Goal: Communication & Community: Answer question/provide support

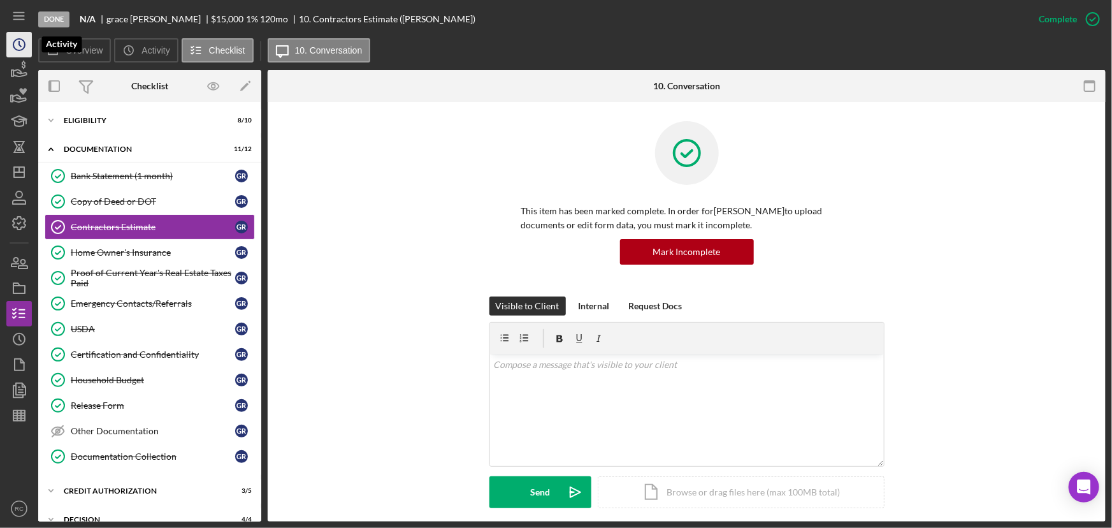
click at [25, 51] on icon "Icon/History" at bounding box center [19, 45] width 32 height 32
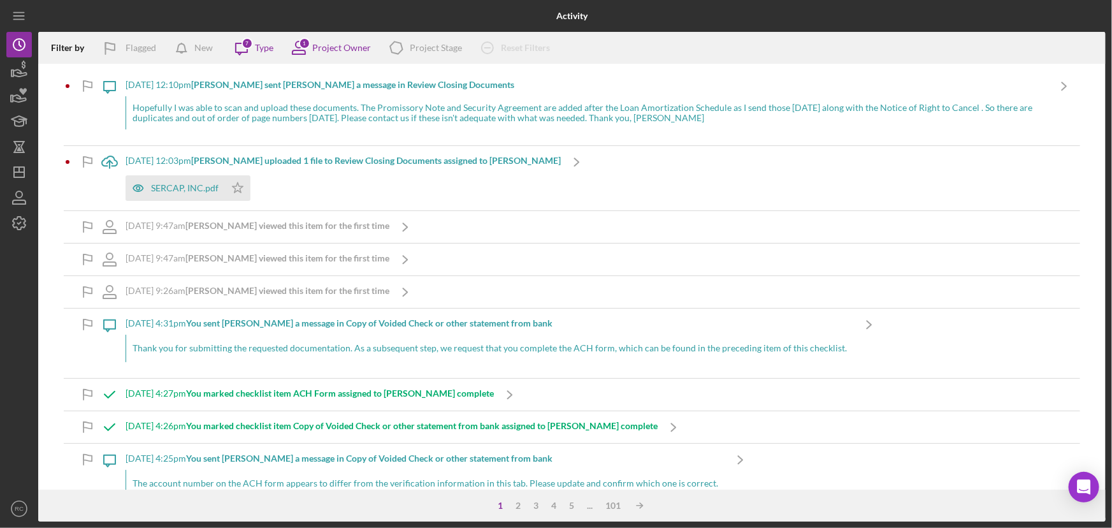
click at [261, 335] on div "Thank you for submitting the requested documentation. As a subsequent step, we …" at bounding box center [490, 348] width 728 height 27
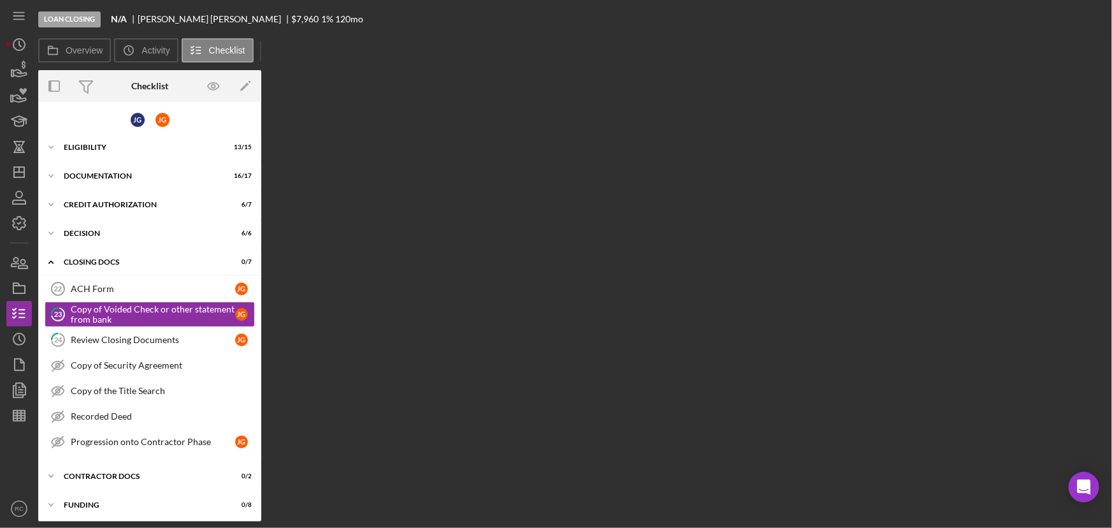
scroll to position [3, 0]
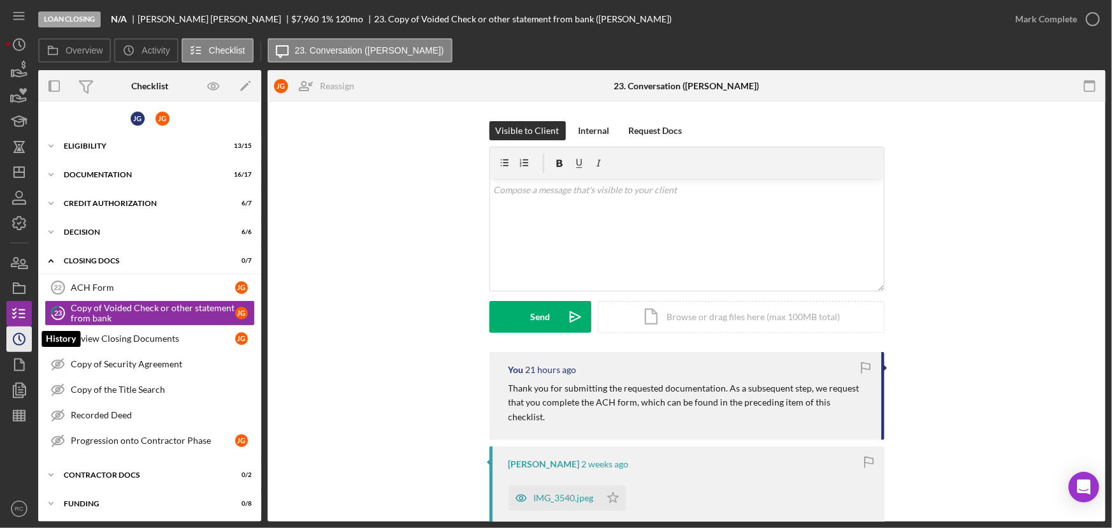
click at [17, 340] on icon "Icon/History" at bounding box center [19, 339] width 32 height 32
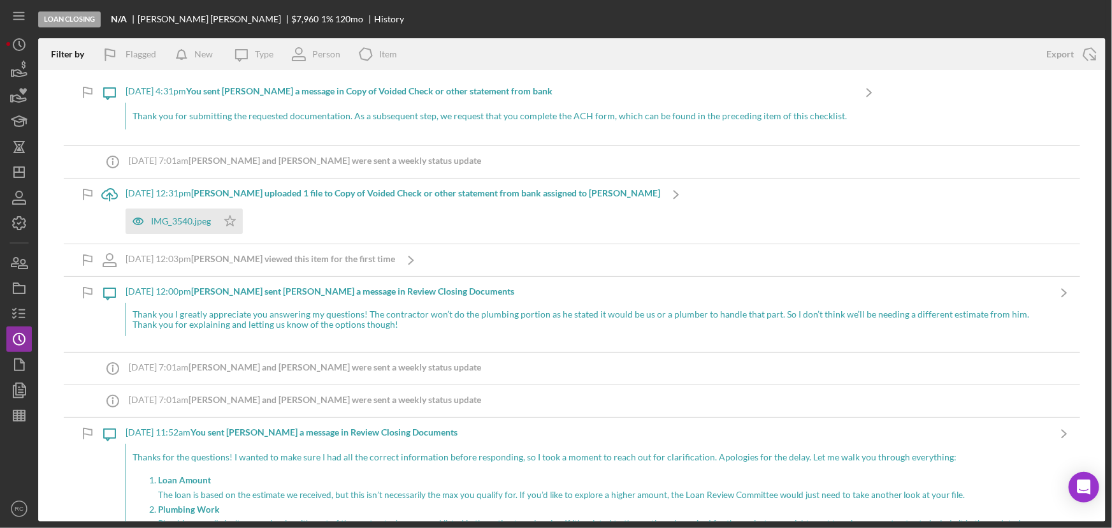
click at [306, 321] on div "Thank you I greatly appreciate you answering my questions! The contractor won’t…" at bounding box center [587, 319] width 923 height 33
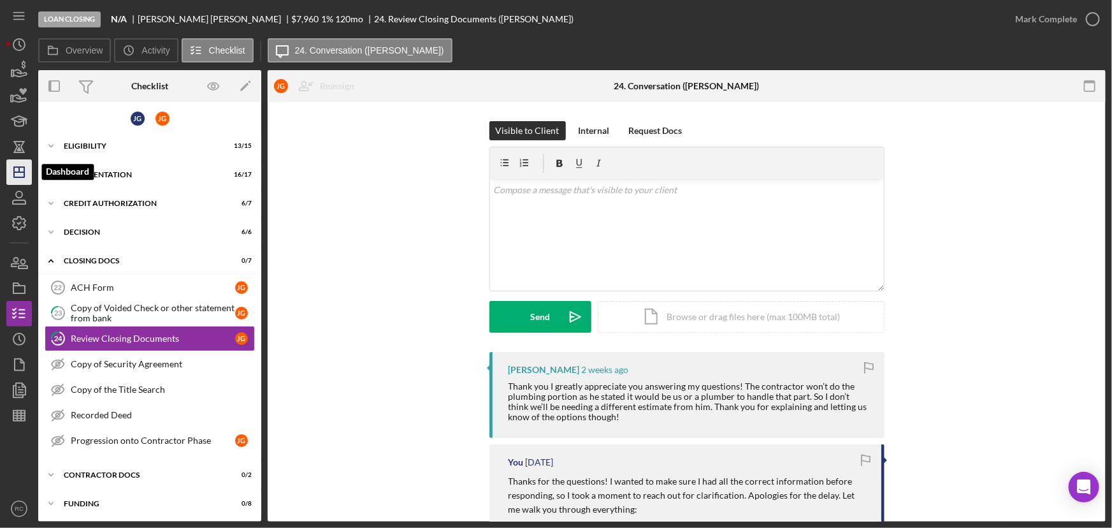
click at [19, 172] on line "button" at bounding box center [19, 172] width 10 height 0
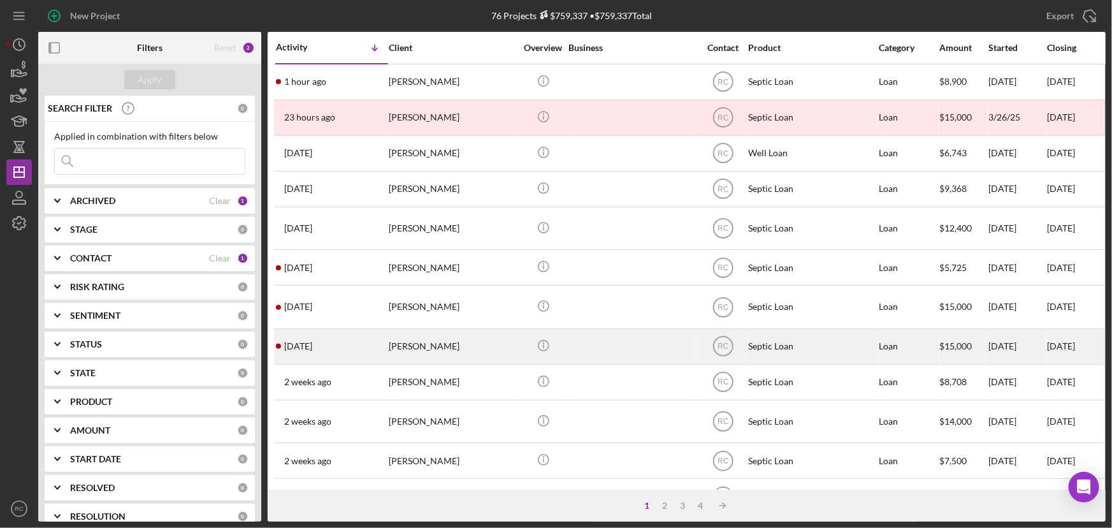
click at [488, 345] on div "[PERSON_NAME]" at bounding box center [452, 346] width 127 height 34
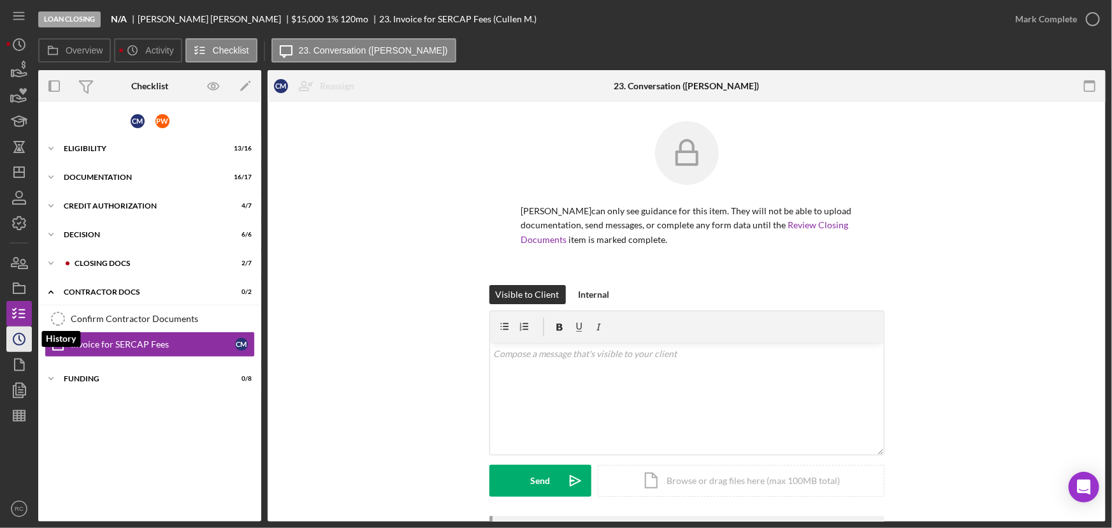
click at [19, 336] on polyline "button" at bounding box center [20, 338] width 2 height 5
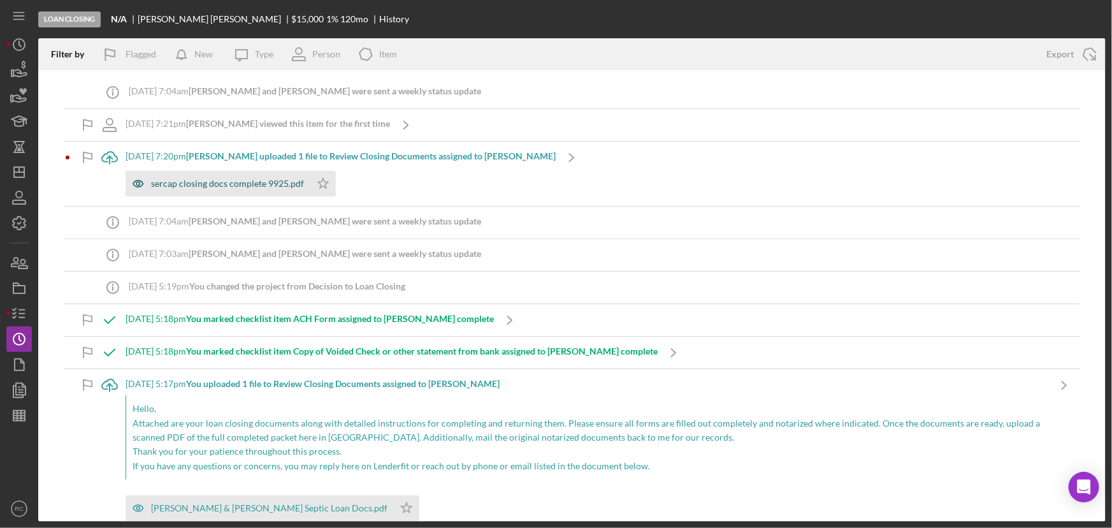
click at [259, 182] on div "sercap closing docs complete 9925.pdf" at bounding box center [227, 183] width 153 height 10
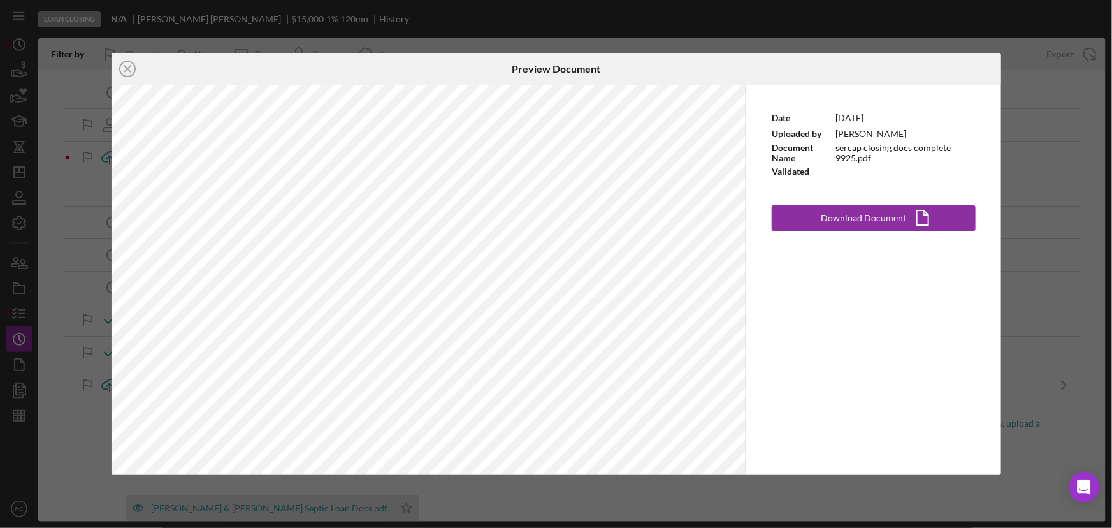
drag, startPoint x: 131, startPoint y: 66, endPoint x: 351, endPoint y: 110, distance: 224.2
click at [131, 66] on icon "Icon/Close" at bounding box center [128, 69] width 32 height 32
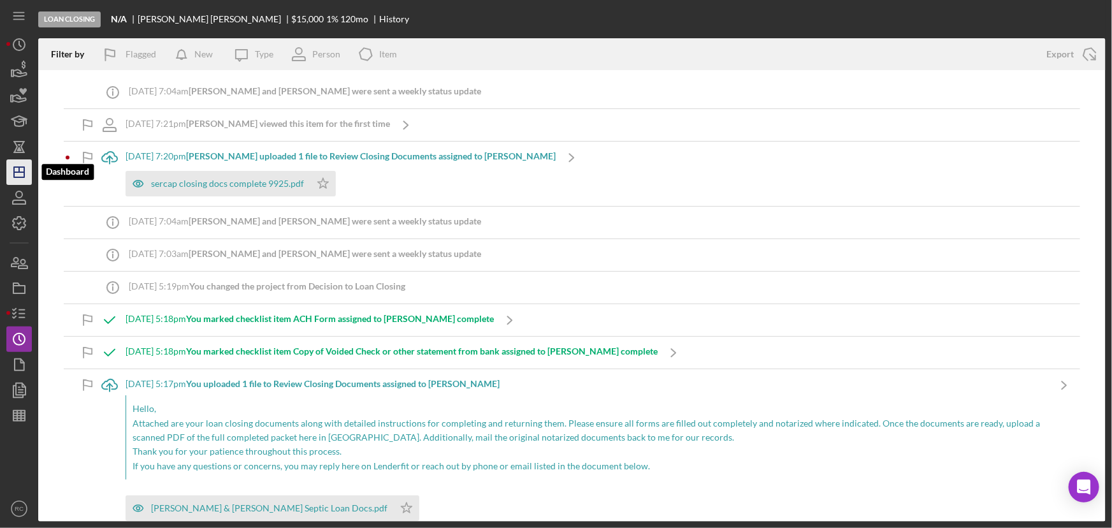
click at [19, 172] on line "button" at bounding box center [19, 169] width 0 height 5
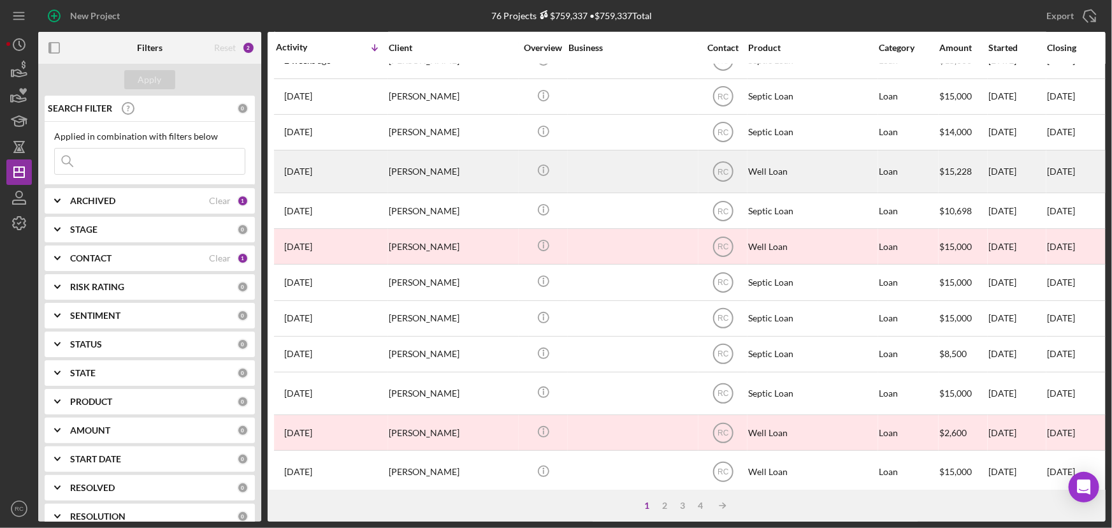
scroll to position [528, 0]
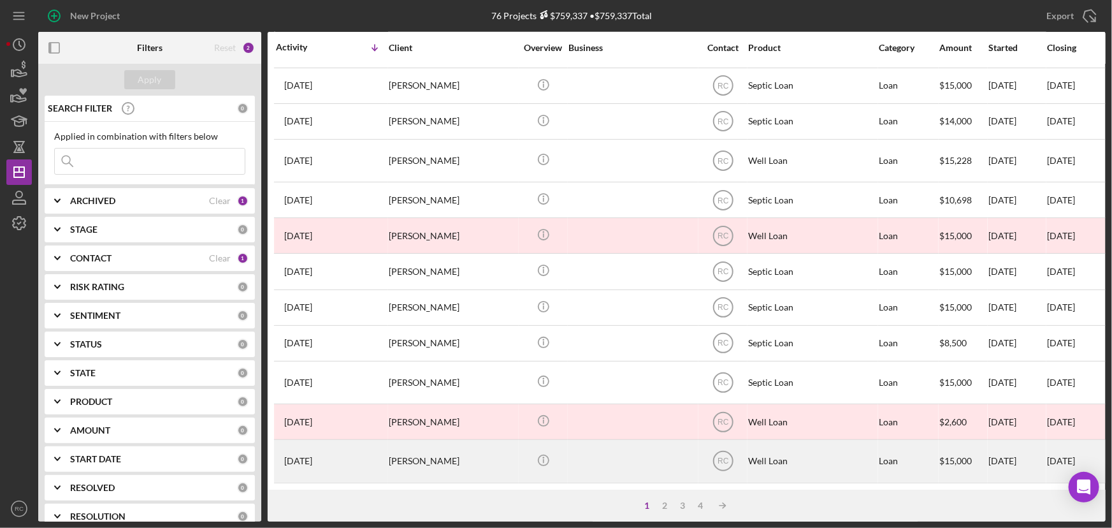
click at [444, 452] on div "[PERSON_NAME]" at bounding box center [452, 460] width 127 height 41
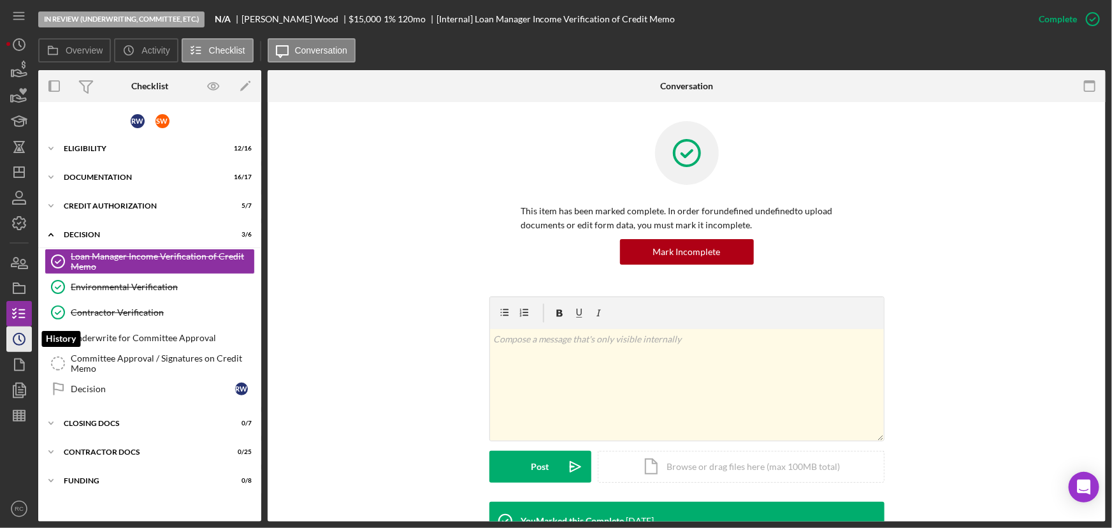
click at [22, 346] on icon "Icon/History" at bounding box center [19, 339] width 32 height 32
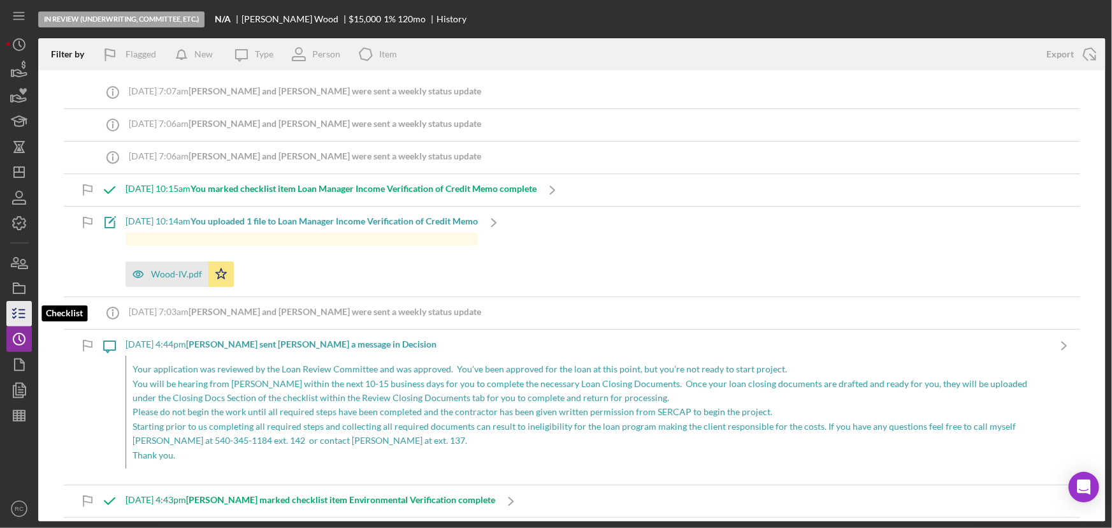
click at [8, 312] on icon "button" at bounding box center [19, 314] width 32 height 32
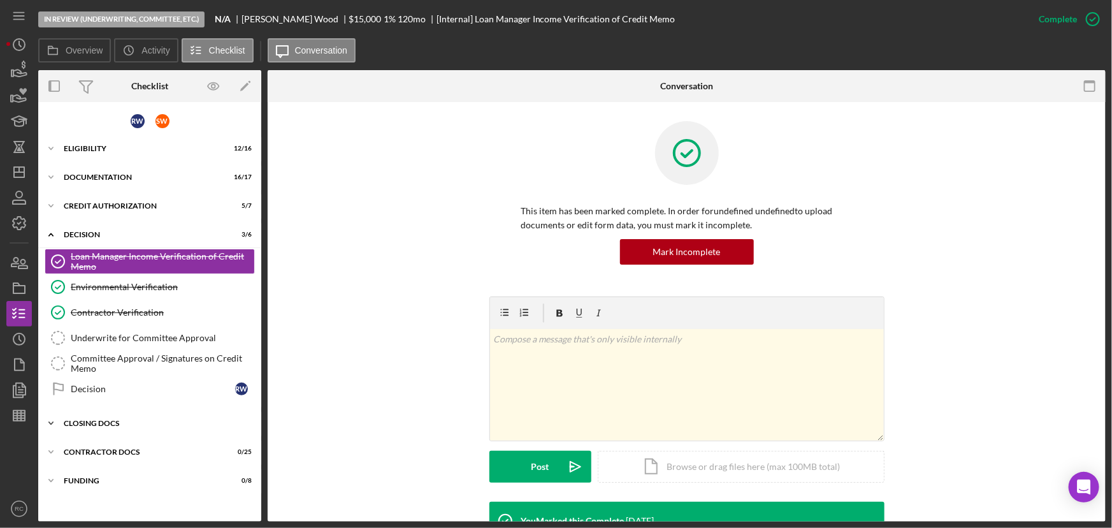
click at [147, 421] on div "CLOSING DOCS" at bounding box center [155, 423] width 182 height 8
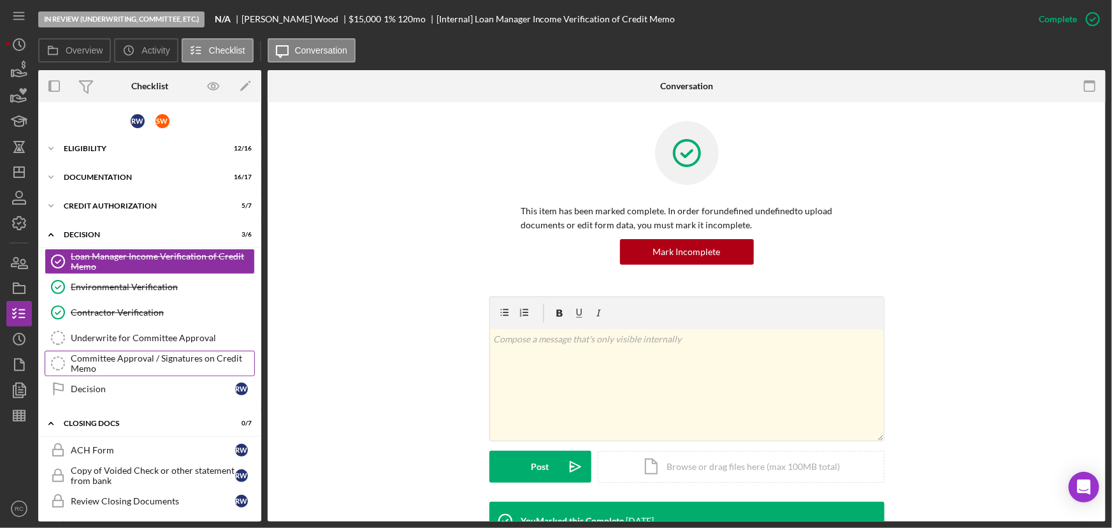
click at [148, 359] on div "Committee Approval / Signatures on Credit Memo" at bounding box center [163, 363] width 184 height 20
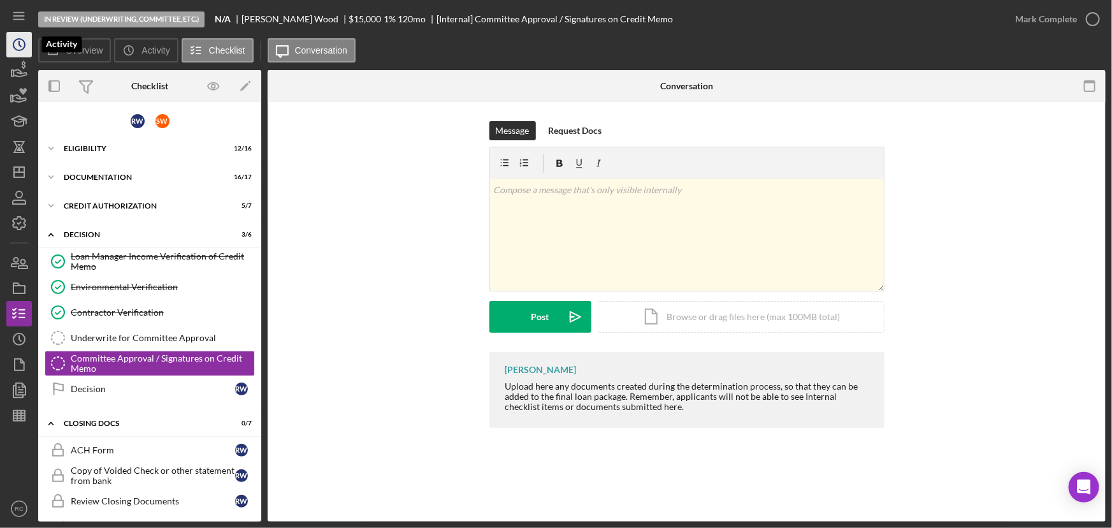
click at [17, 49] on icon "Icon/History" at bounding box center [19, 45] width 32 height 32
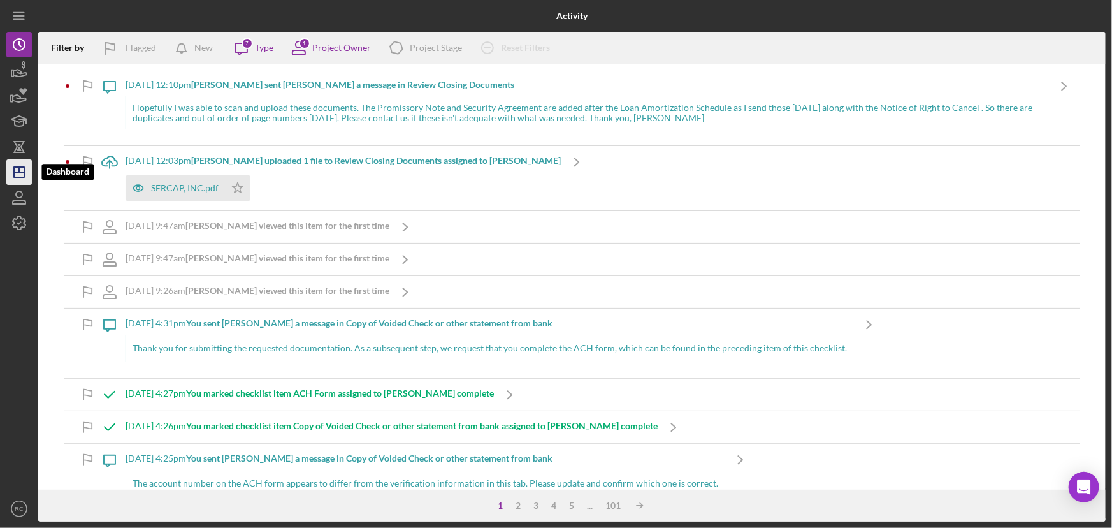
drag, startPoint x: 18, startPoint y: 173, endPoint x: 34, endPoint y: 178, distance: 16.7
click at [18, 173] on icon "Icon/Dashboard" at bounding box center [19, 172] width 32 height 32
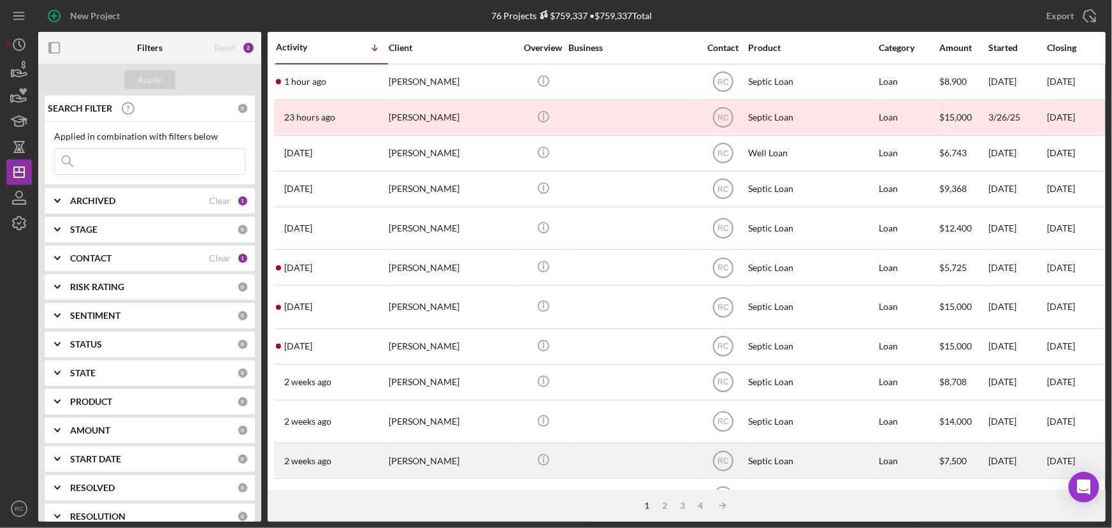
click at [436, 445] on div "[PERSON_NAME]" at bounding box center [452, 461] width 127 height 34
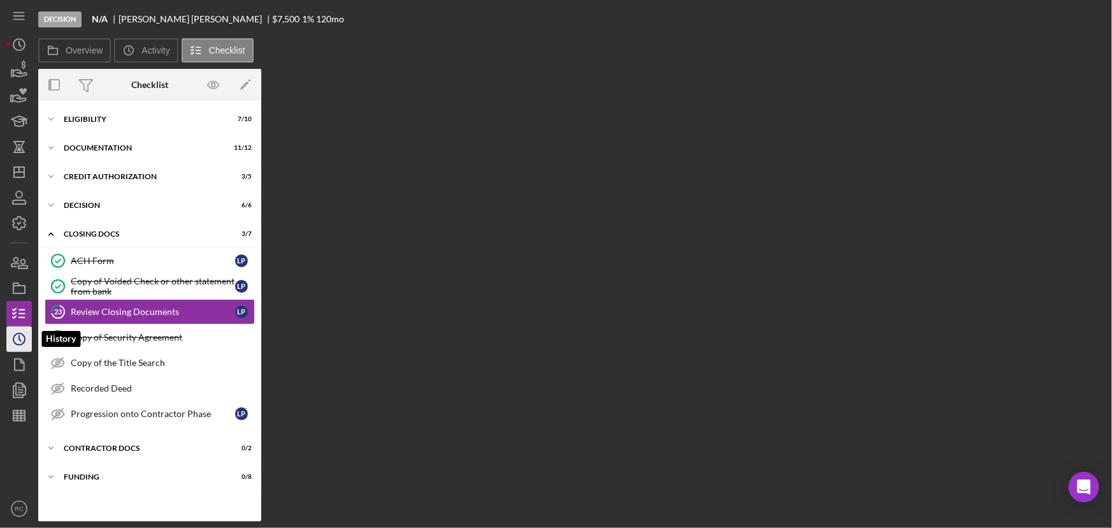
click at [15, 345] on icon "Icon/History" at bounding box center [19, 339] width 32 height 32
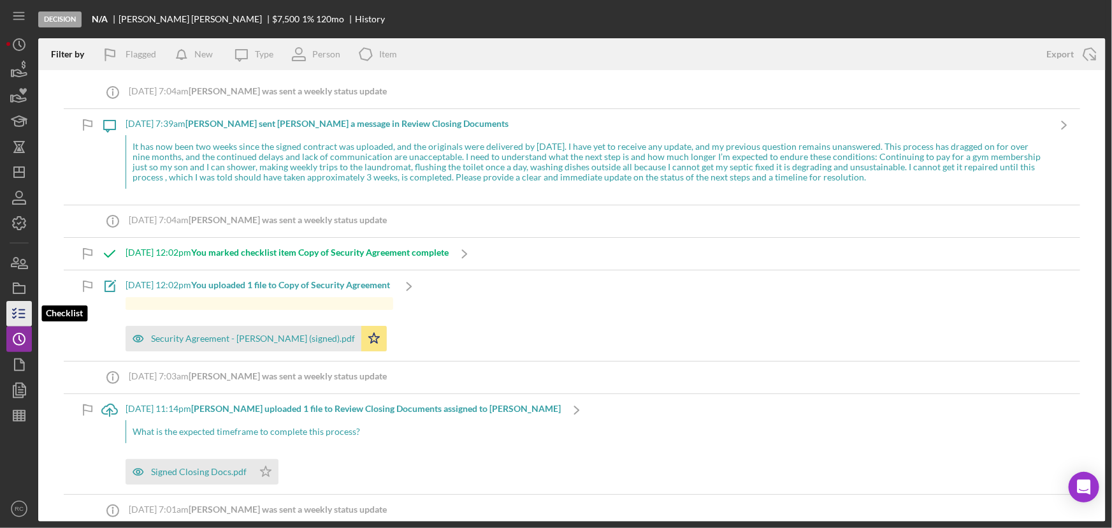
click at [19, 314] on icon "button" at bounding box center [19, 314] width 32 height 32
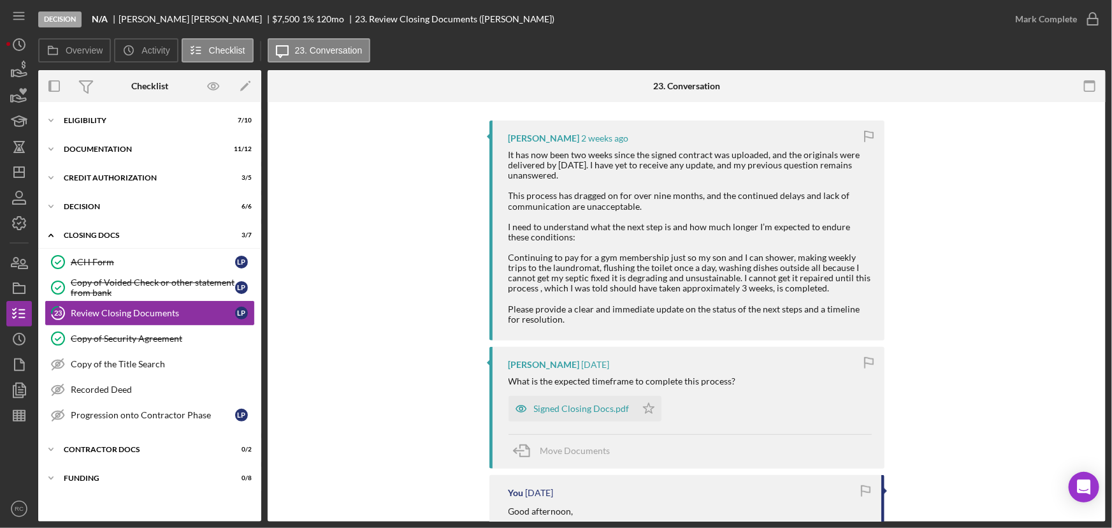
scroll to position [154, 0]
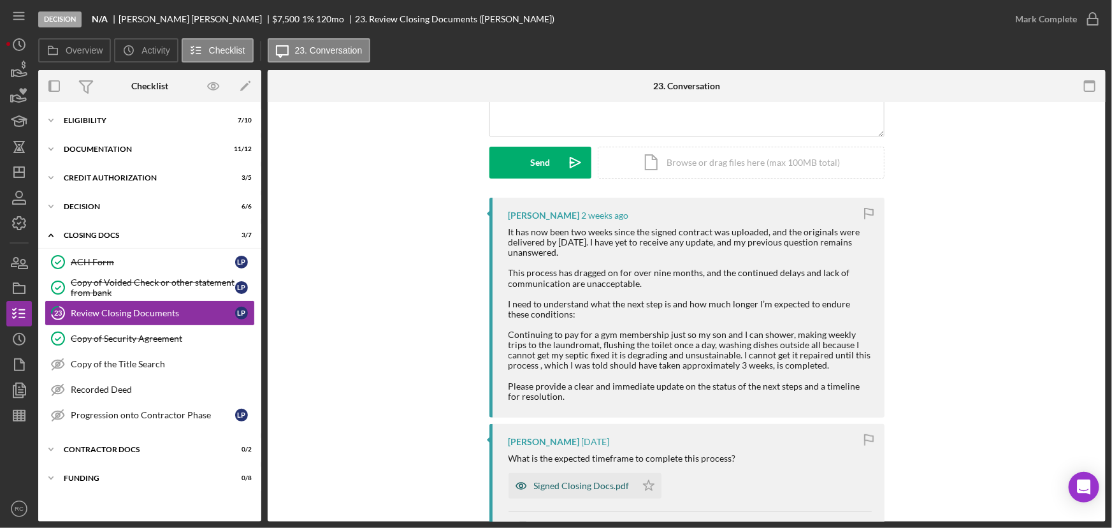
click at [590, 491] on div "Signed Closing Docs.pdf" at bounding box center [572, 485] width 127 height 25
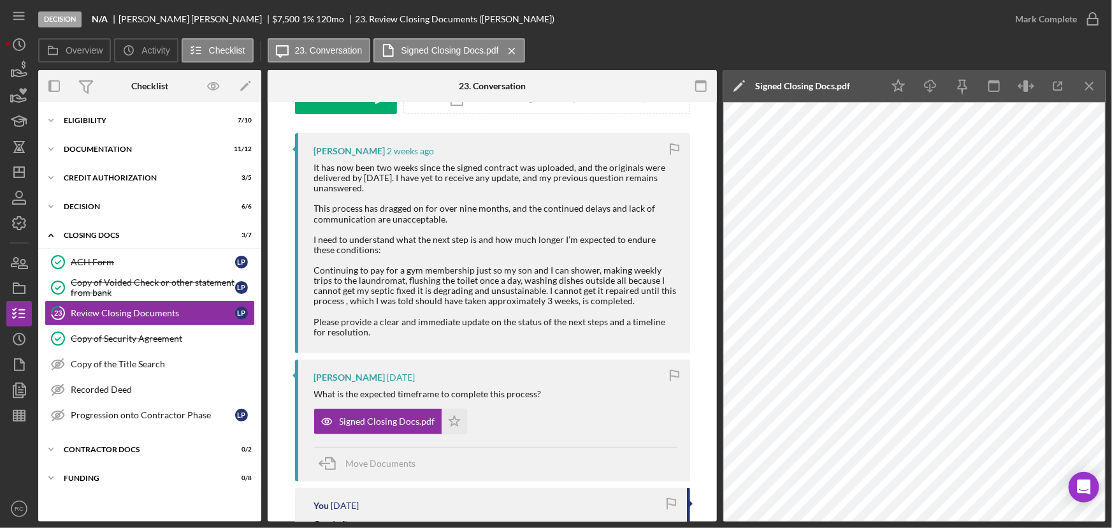
scroll to position [0, 0]
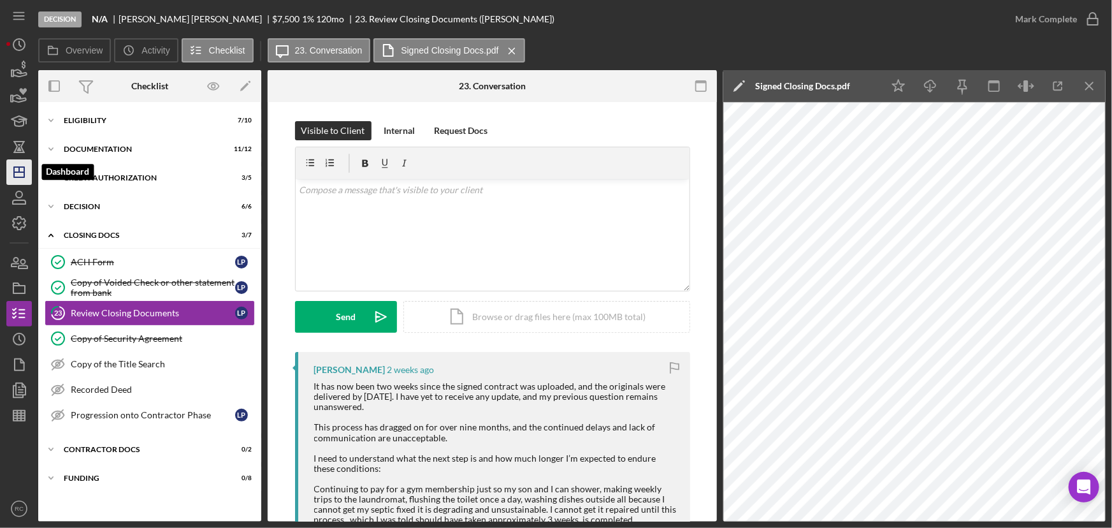
click at [22, 172] on line "button" at bounding box center [19, 172] width 10 height 0
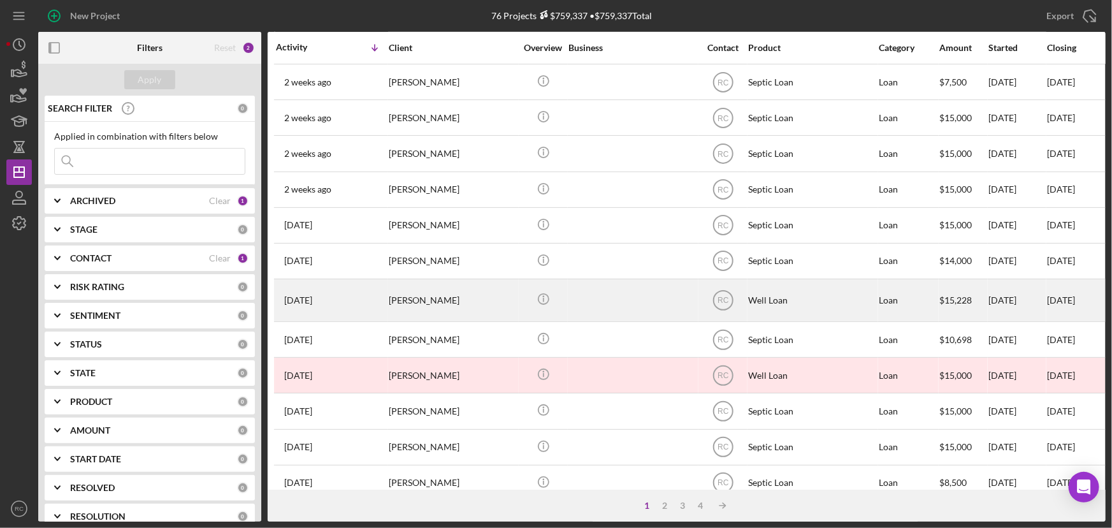
scroll to position [296, 0]
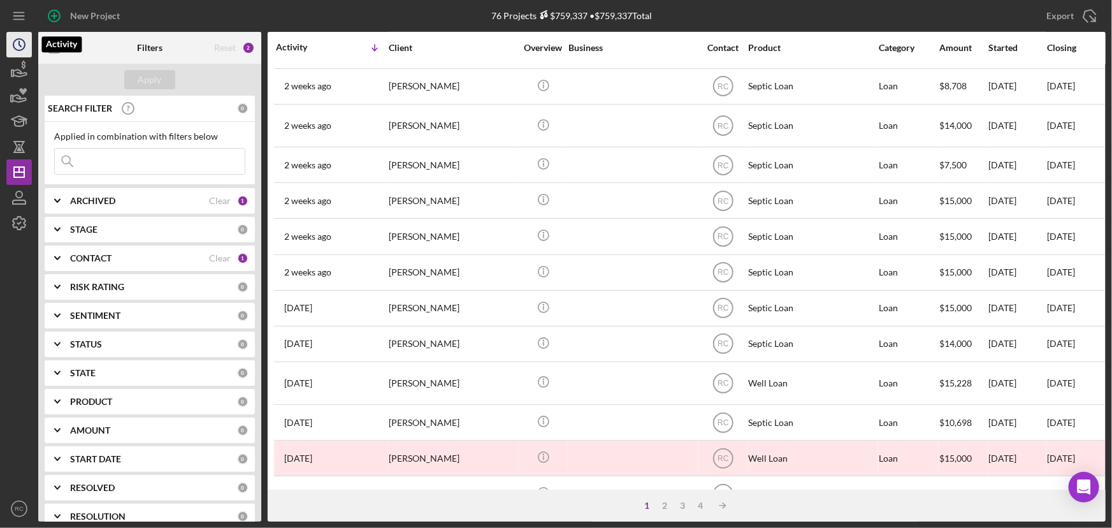
click at [29, 33] on icon "Icon/History" at bounding box center [19, 45] width 32 height 32
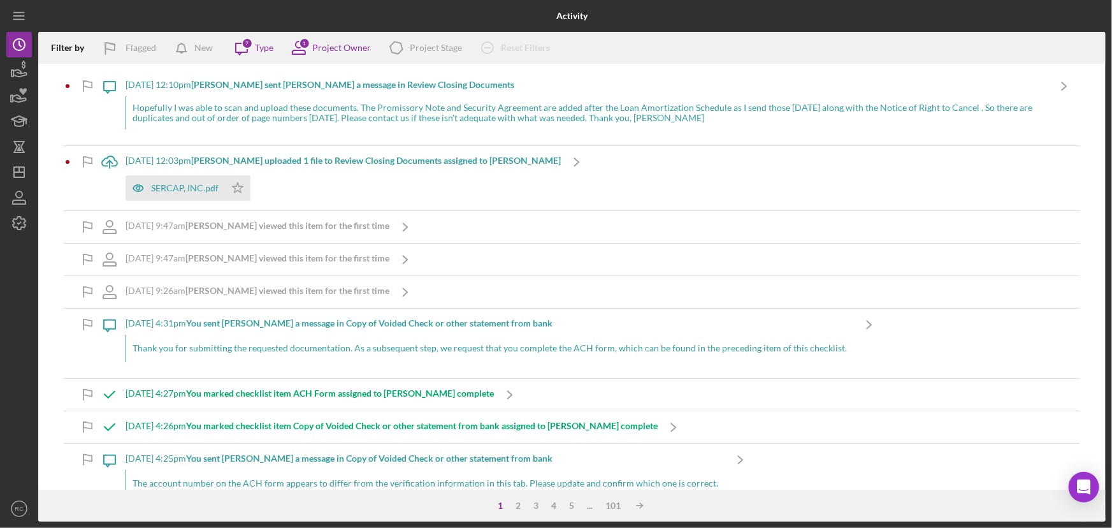
scroll to position [386, 0]
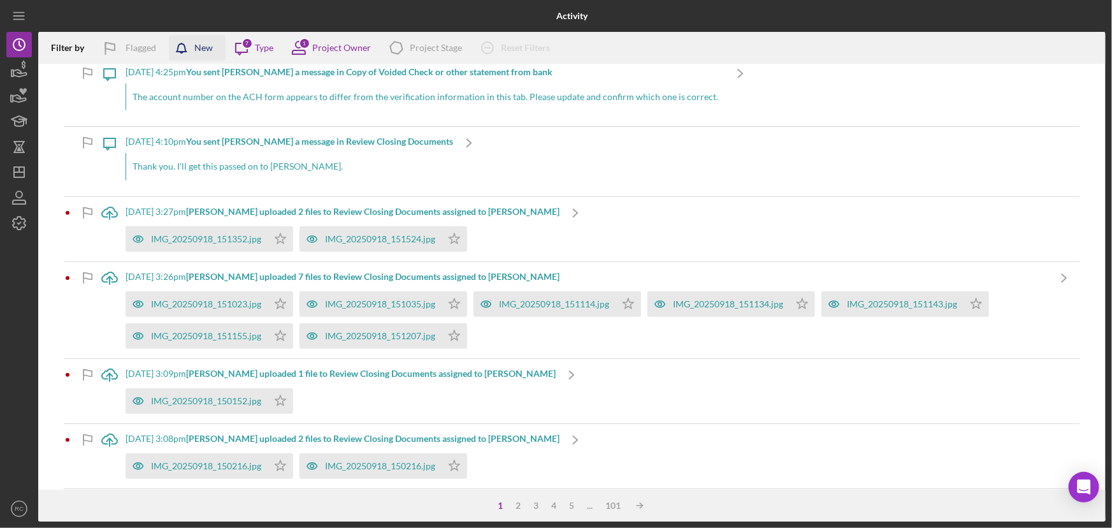
click at [187, 49] on icon "button" at bounding box center [185, 51] width 32 height 32
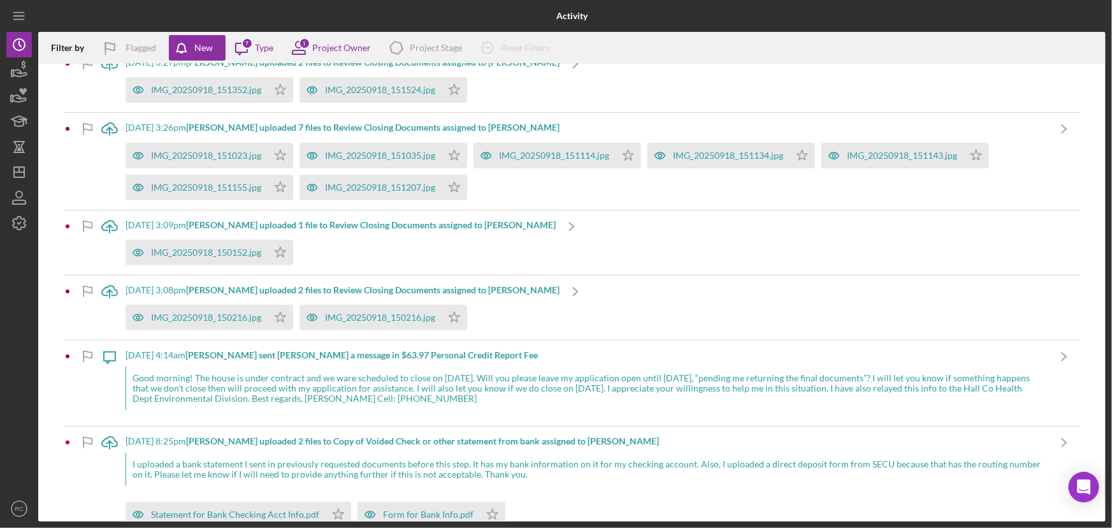
scroll to position [380, 0]
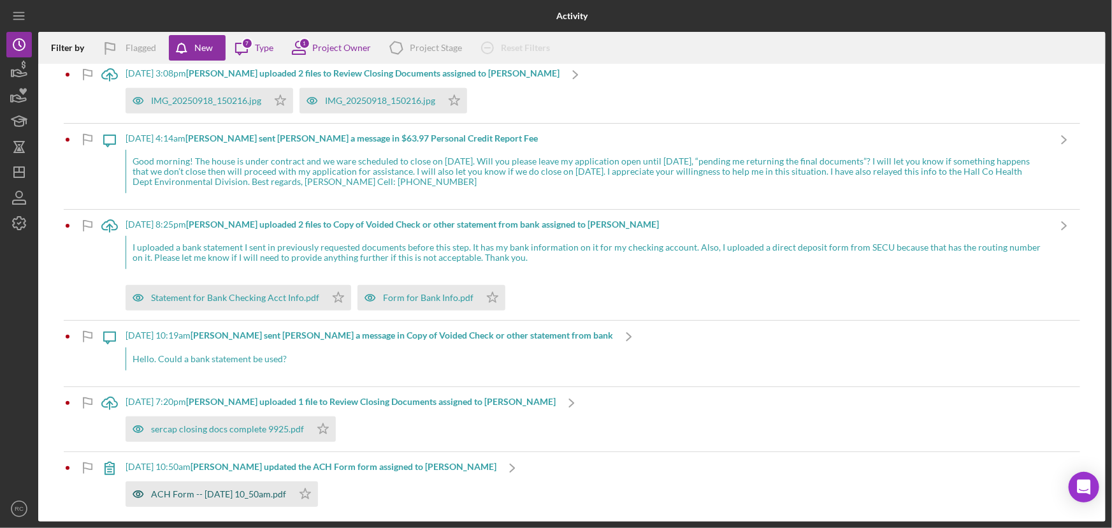
click at [213, 503] on div "ACH Form -- [DATE] 10_50am.pdf" at bounding box center [209, 493] width 167 height 25
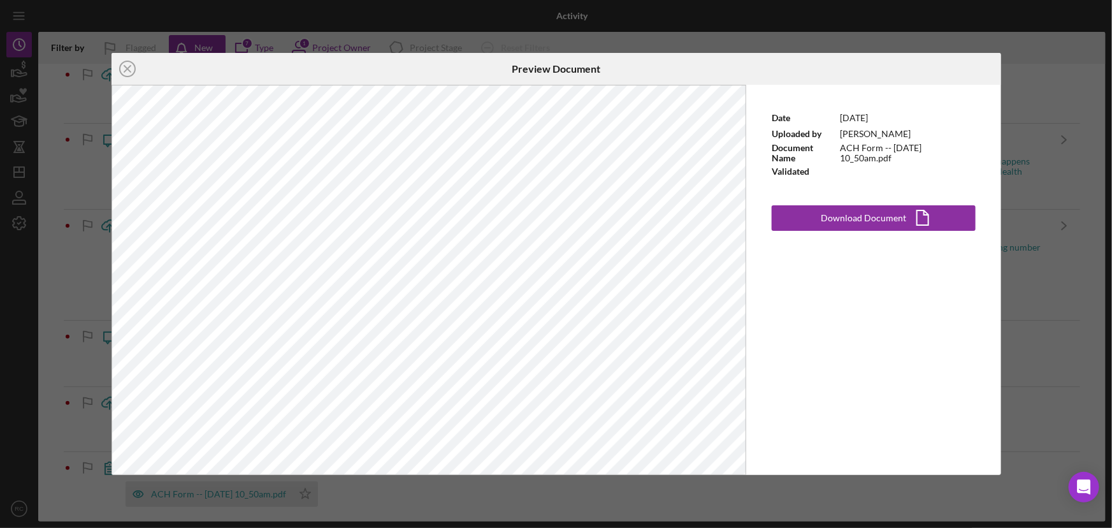
click at [118, 70] on icon "Icon/Close" at bounding box center [128, 69] width 32 height 32
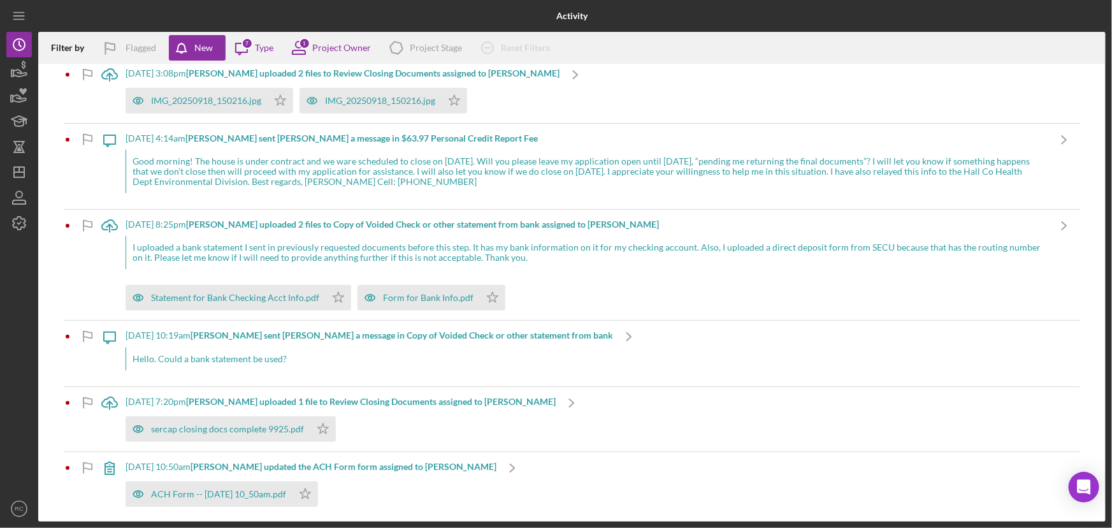
click at [404, 475] on div "ACH Form -- [DATE] 10_50am.pdf Icon/Star" at bounding box center [311, 491] width 371 height 32
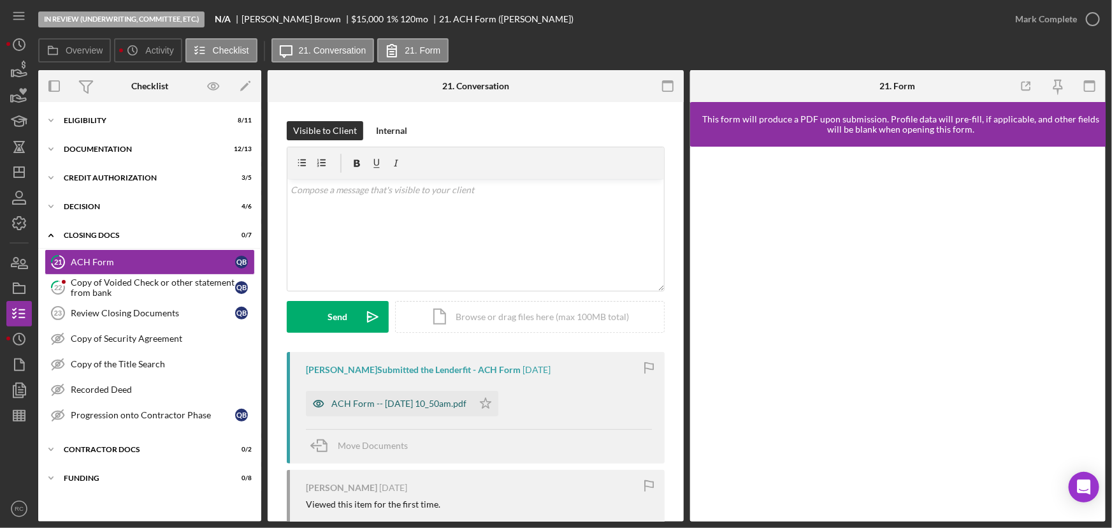
click at [407, 401] on div "ACH Form -- [DATE] 10_50am.pdf" at bounding box center [398, 403] width 135 height 10
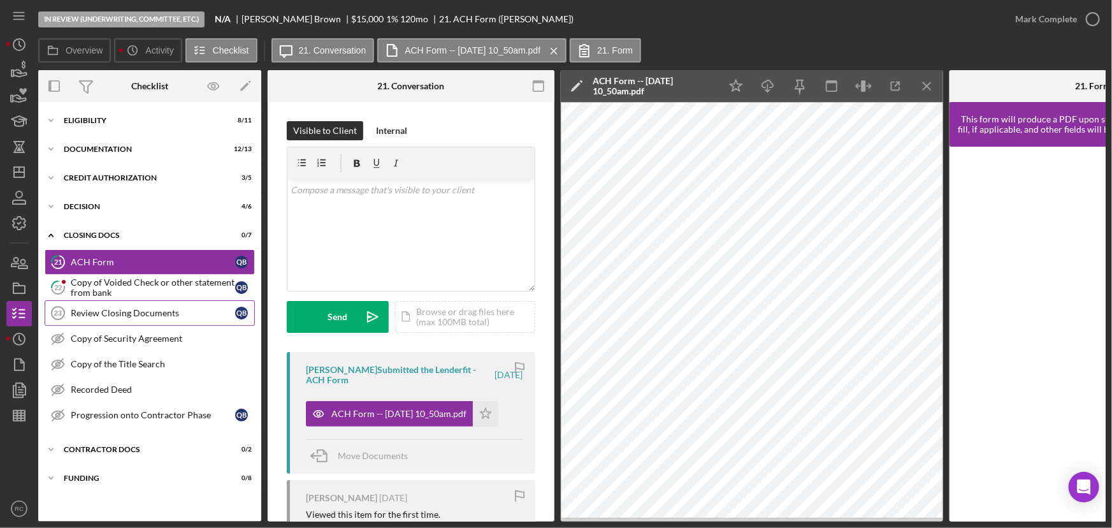
click at [186, 314] on div "Review Closing Documents" at bounding box center [153, 313] width 164 height 10
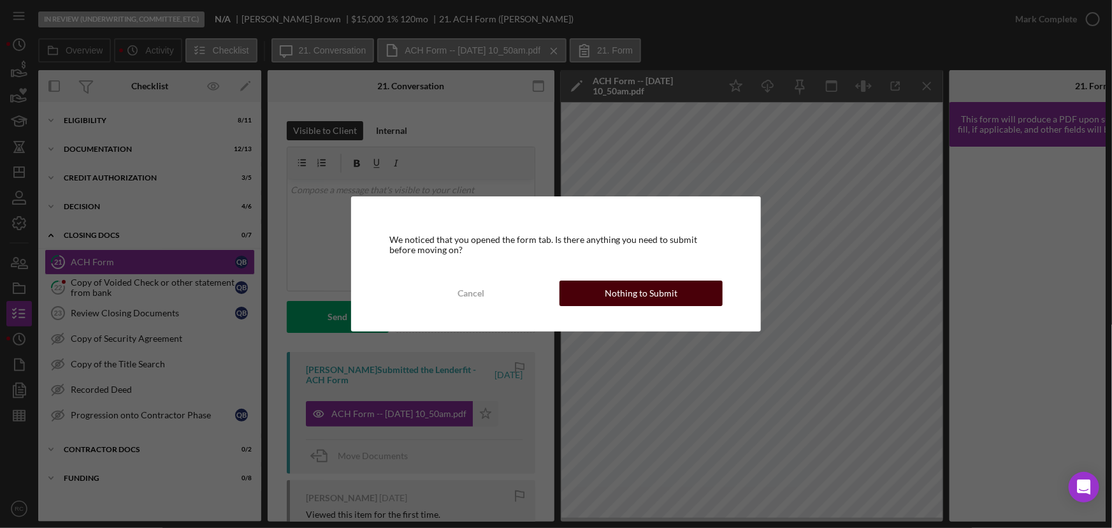
click at [618, 289] on div "Nothing to Submit" at bounding box center [641, 292] width 73 height 25
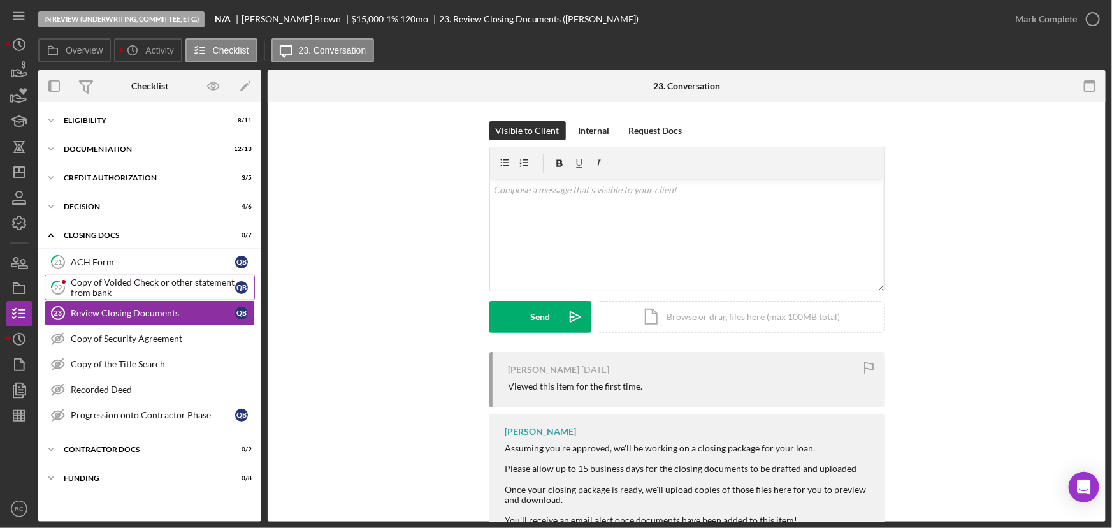
click at [208, 281] on div "Copy of Voided Check or other statement from bank" at bounding box center [153, 287] width 164 height 20
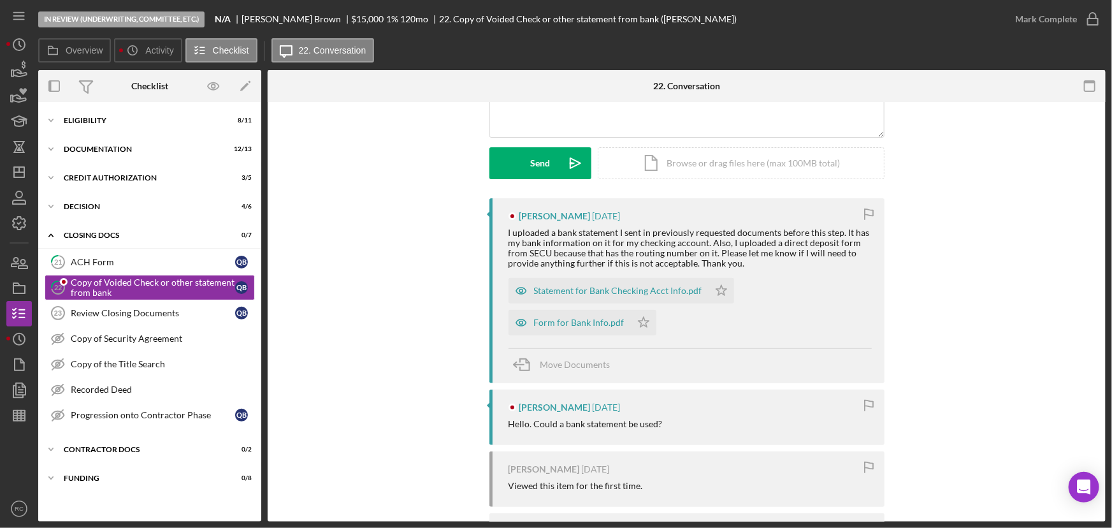
scroll to position [154, 0]
click at [578, 317] on div "Form for Bank Info.pdf" at bounding box center [579, 322] width 90 height 10
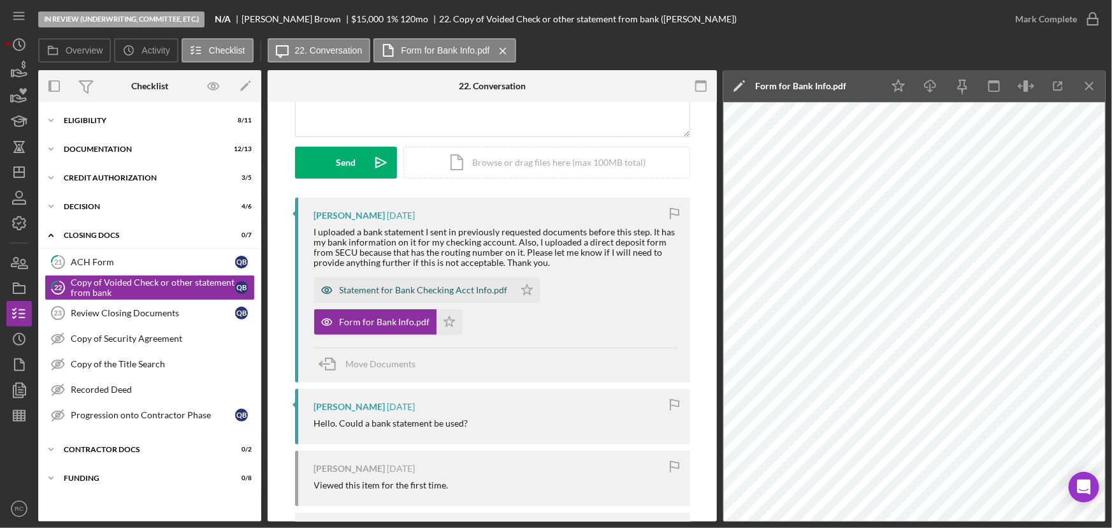
click at [403, 293] on div "Statement for Bank Checking Acct Info.pdf" at bounding box center [424, 290] width 168 height 10
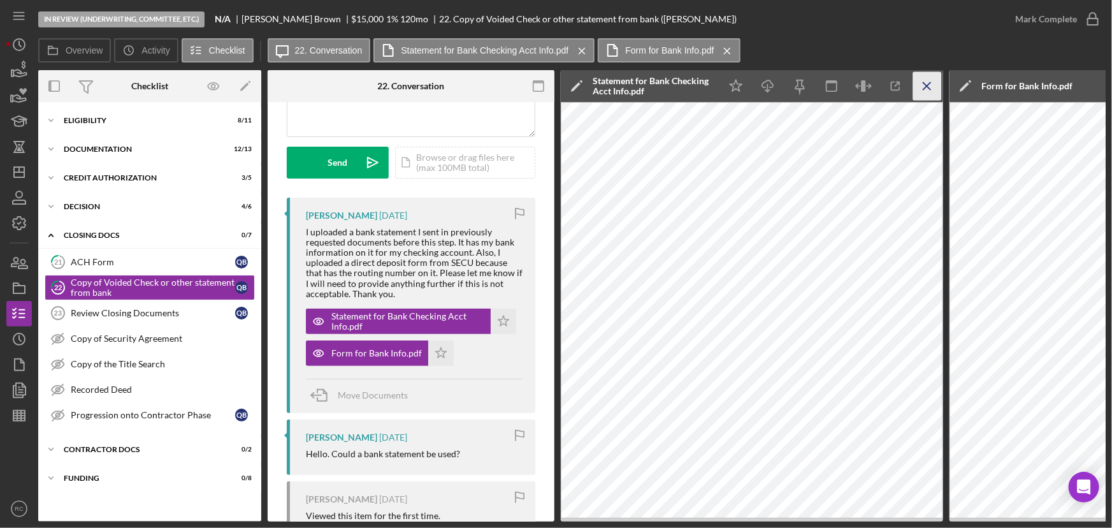
click at [920, 84] on icon "Icon/Menu Close" at bounding box center [927, 86] width 29 height 29
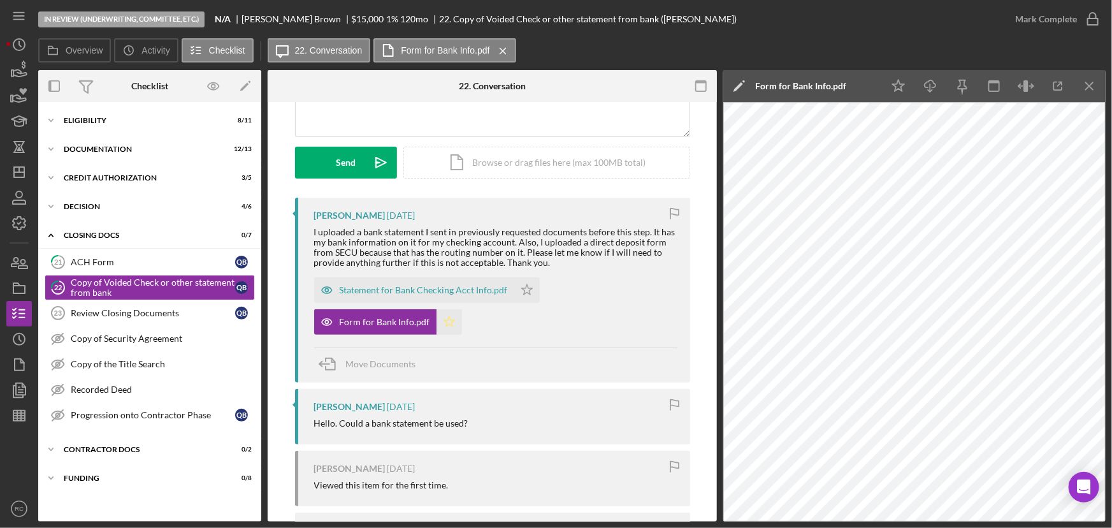
click at [449, 321] on icon "Icon/Star" at bounding box center [449, 321] width 25 height 25
click at [529, 287] on icon "Icon/Star" at bounding box center [526, 289] width 25 height 25
click at [1057, 27] on div "Mark Complete" at bounding box center [1046, 18] width 62 height 25
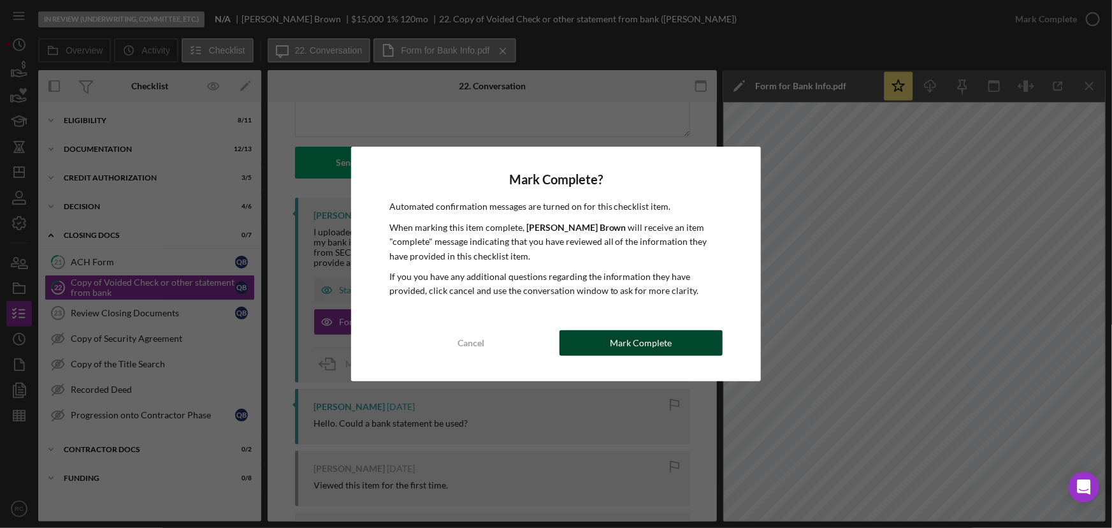
click at [695, 348] on button "Mark Complete" at bounding box center [642, 342] width 164 height 25
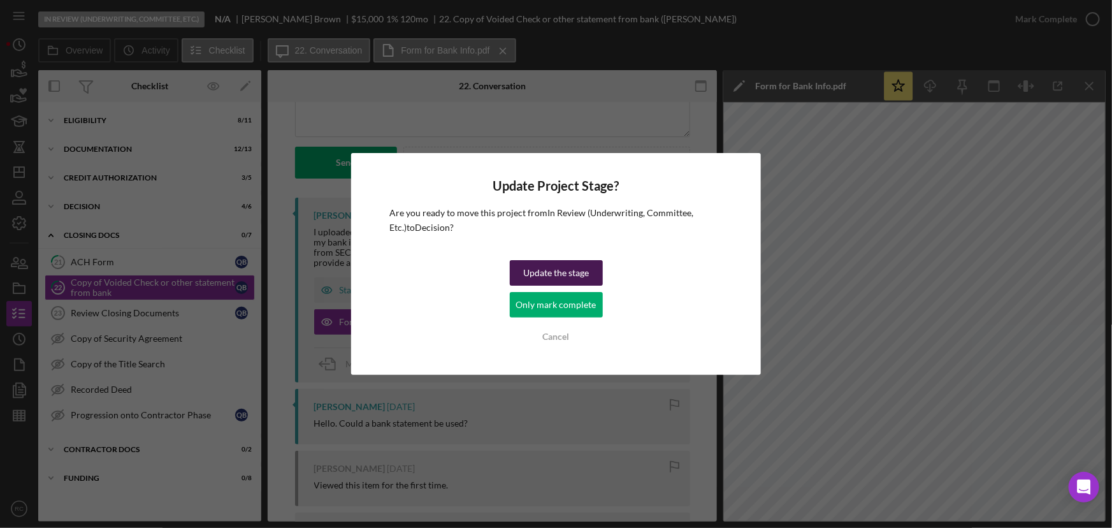
click at [574, 277] on div "Update the stage" at bounding box center [556, 272] width 66 height 25
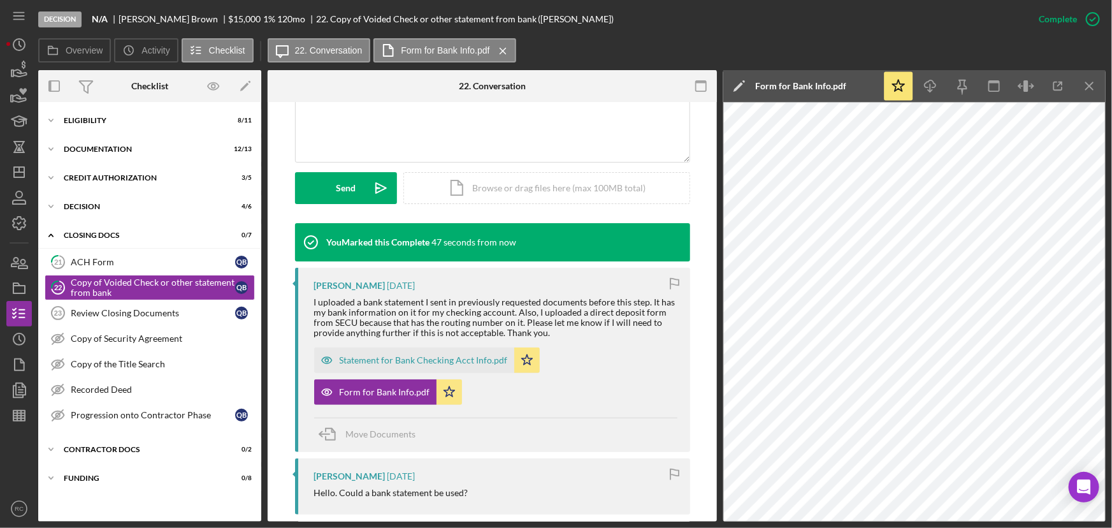
scroll to position [329, 0]
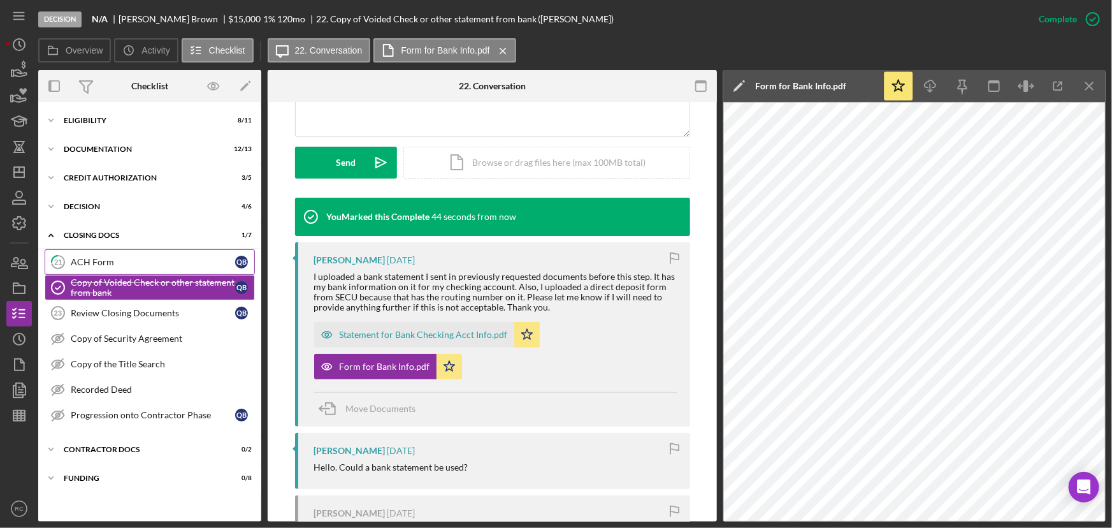
click at [177, 263] on div "ACH Form" at bounding box center [153, 262] width 164 height 10
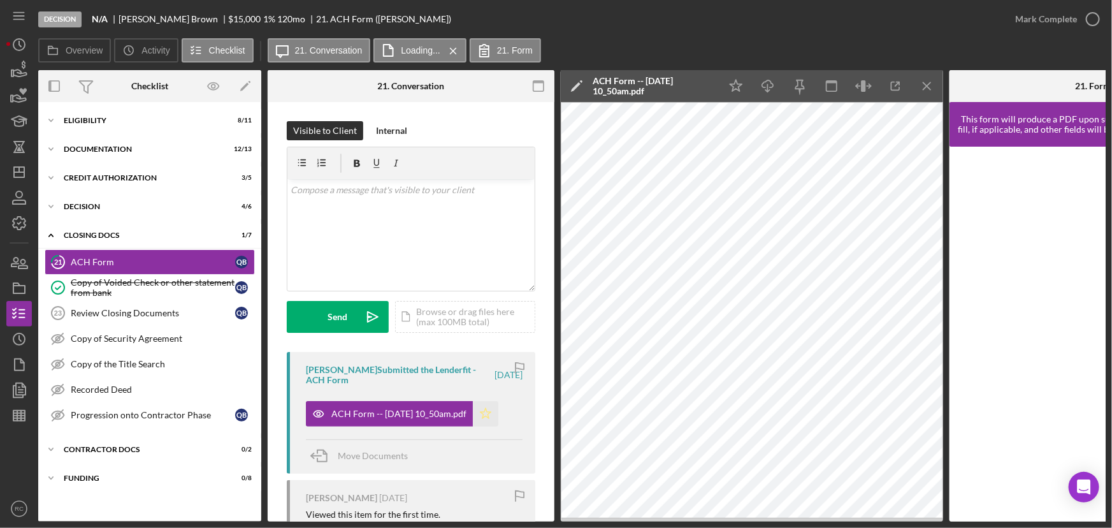
click at [498, 408] on icon "Icon/Star" at bounding box center [485, 413] width 25 height 25
click at [1020, 24] on div "Mark Complete" at bounding box center [1046, 18] width 62 height 25
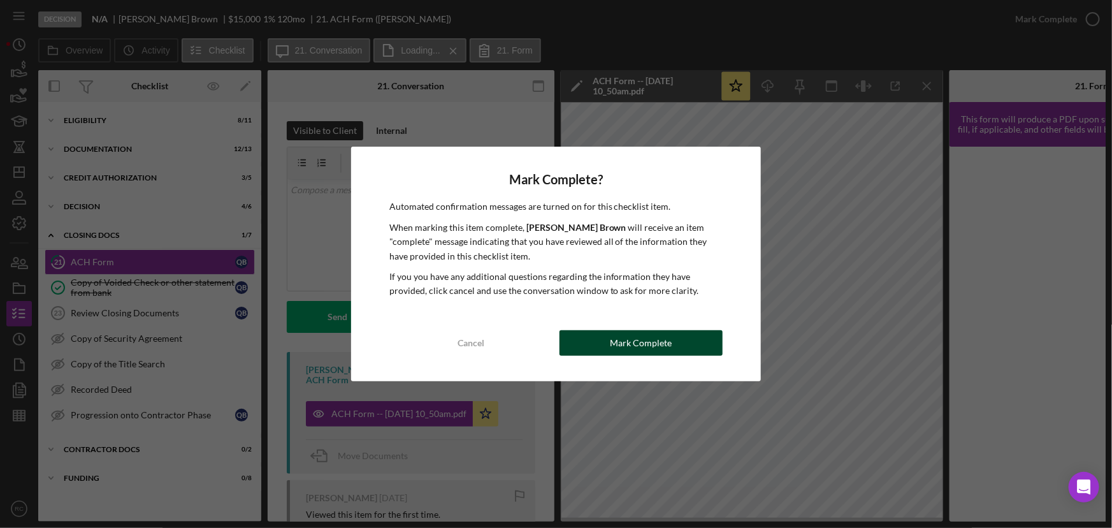
click at [673, 338] on button "Mark Complete" at bounding box center [642, 342] width 164 height 25
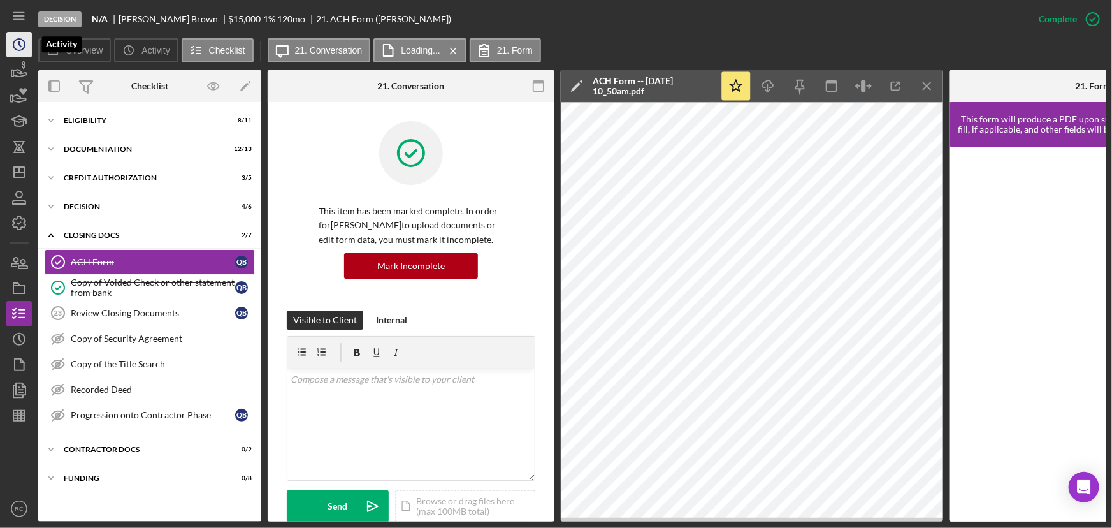
click at [19, 44] on polyline "button" at bounding box center [20, 43] width 2 height 5
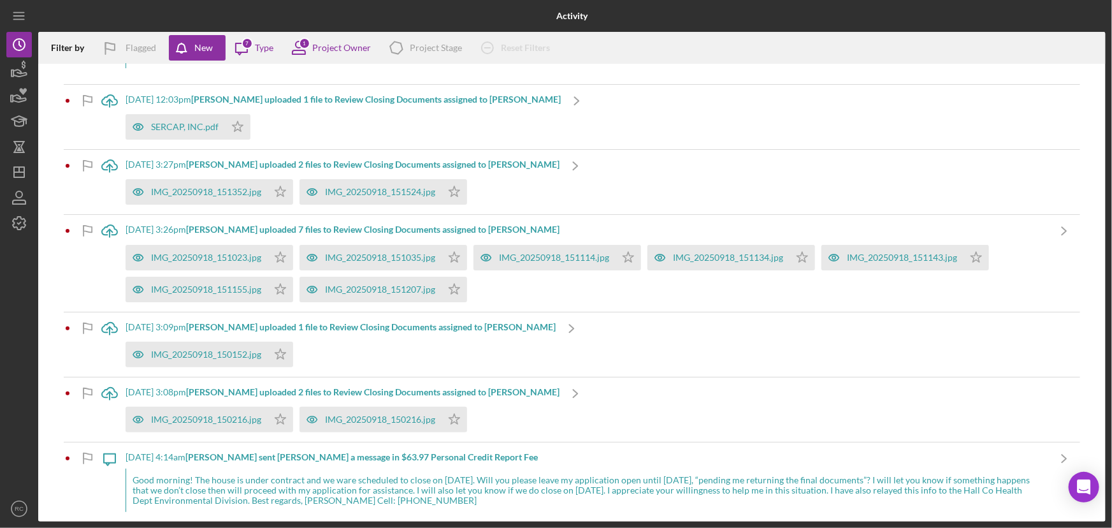
scroll to position [138, 0]
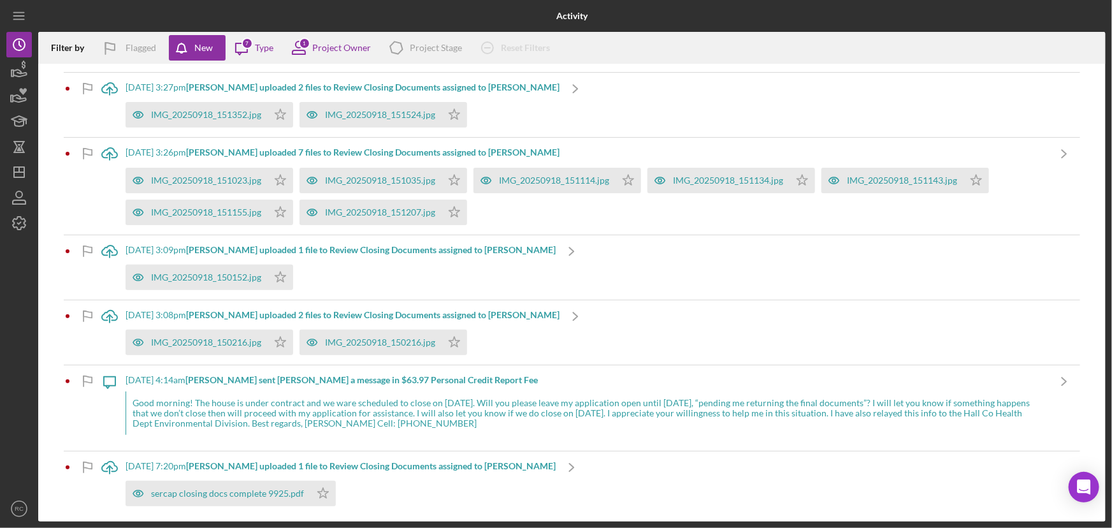
click at [362, 411] on div "Good morning! The house is under contract and we ware scheduled to close on [DA…" at bounding box center [587, 412] width 923 height 43
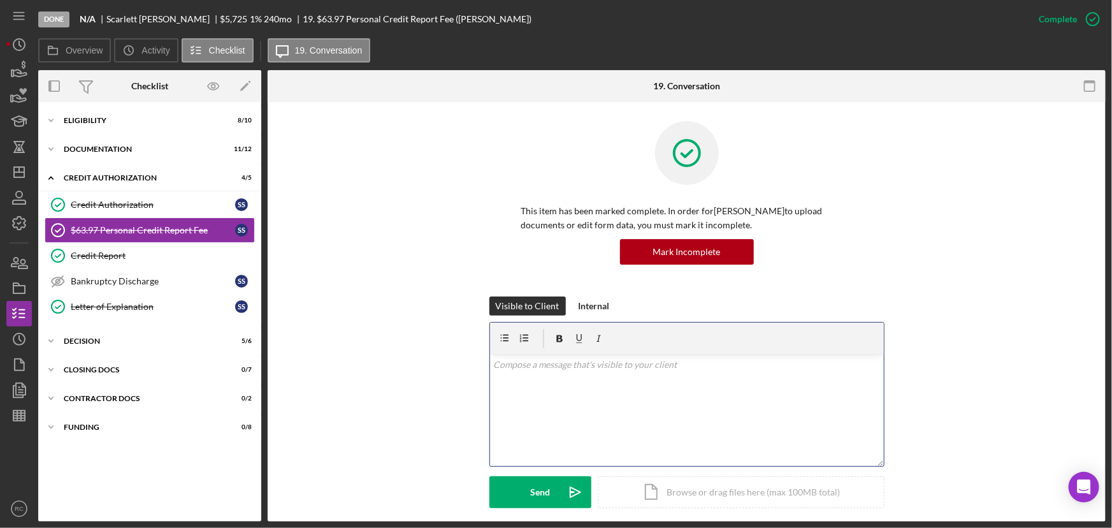
click at [585, 368] on p at bounding box center [686, 365] width 387 height 14
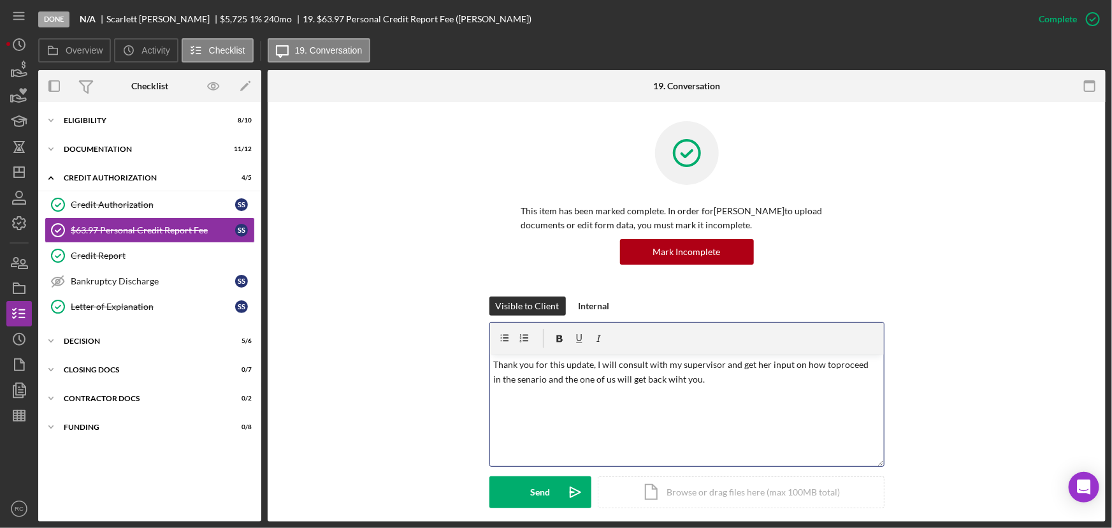
click at [827, 368] on p "Thank you for this update, I will consult with my supervisor and get her input …" at bounding box center [686, 372] width 387 height 29
click at [526, 380] on p "Thank you for this update, I will consult with my supervisor and get her input …" at bounding box center [686, 372] width 387 height 29
click at [669, 380] on p "Thank you for this update, I will consult with my supervisor and get her input …" at bounding box center [686, 372] width 387 height 29
click at [666, 382] on p "Thank you for this update, I will consult with my supervisor and get her input …" at bounding box center [686, 372] width 387 height 29
drag, startPoint x: 707, startPoint y: 384, endPoint x: 491, endPoint y: 363, distance: 217.0
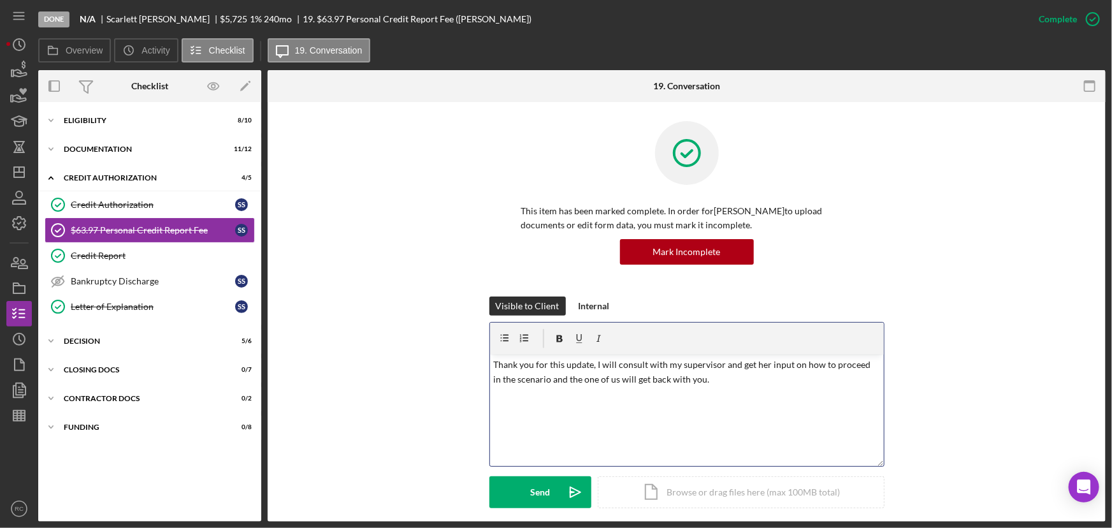
click at [493, 363] on p "Thank you for this update, I will consult with my supervisor and get her input …" at bounding box center [686, 372] width 387 height 29
click at [809, 368] on p "Thank you for the update. I will review it and discuss next steps with my super…" at bounding box center [686, 372] width 387 height 29
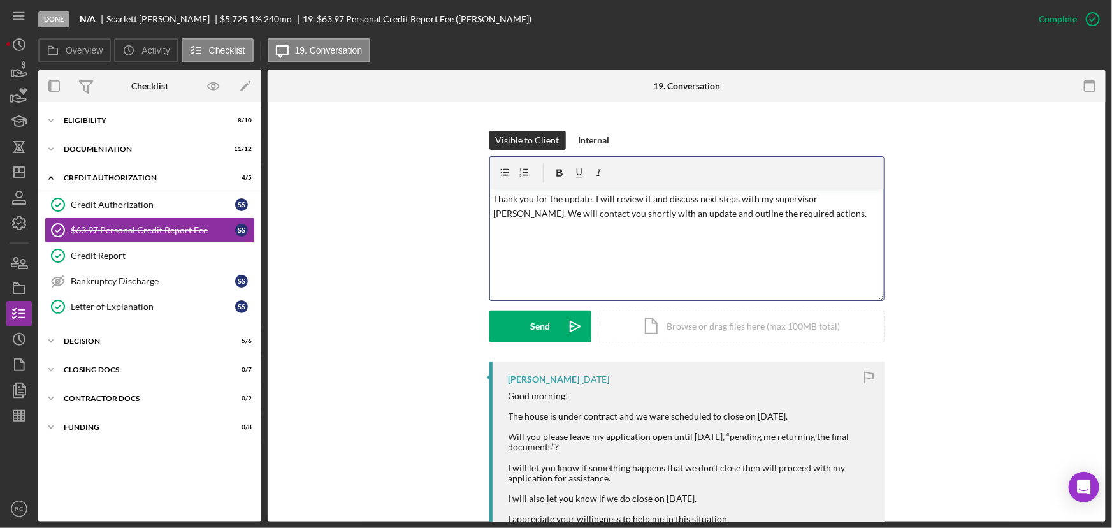
scroll to position [76, 0]
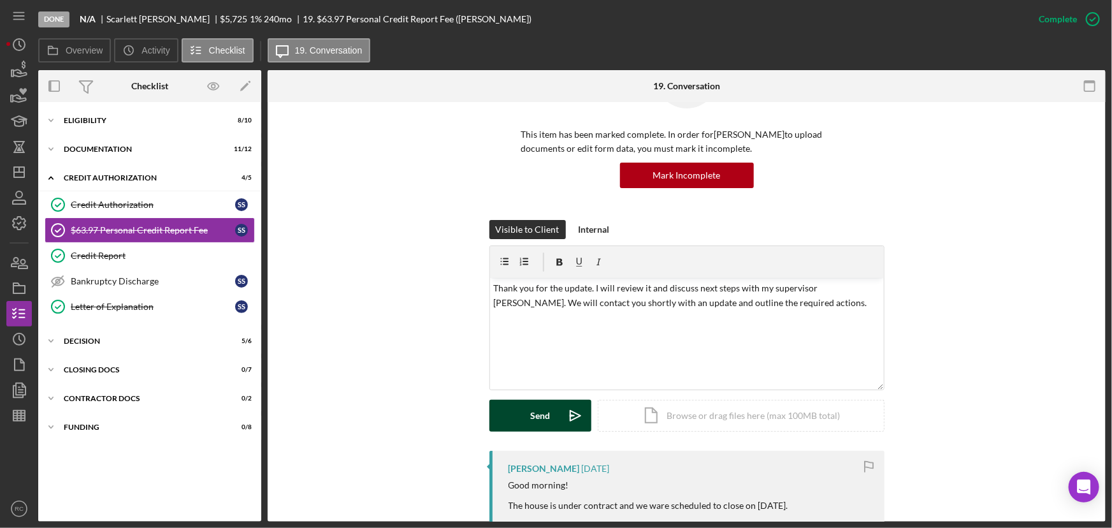
click at [560, 415] on icon "Icon/icon-invite-send" at bounding box center [576, 416] width 32 height 32
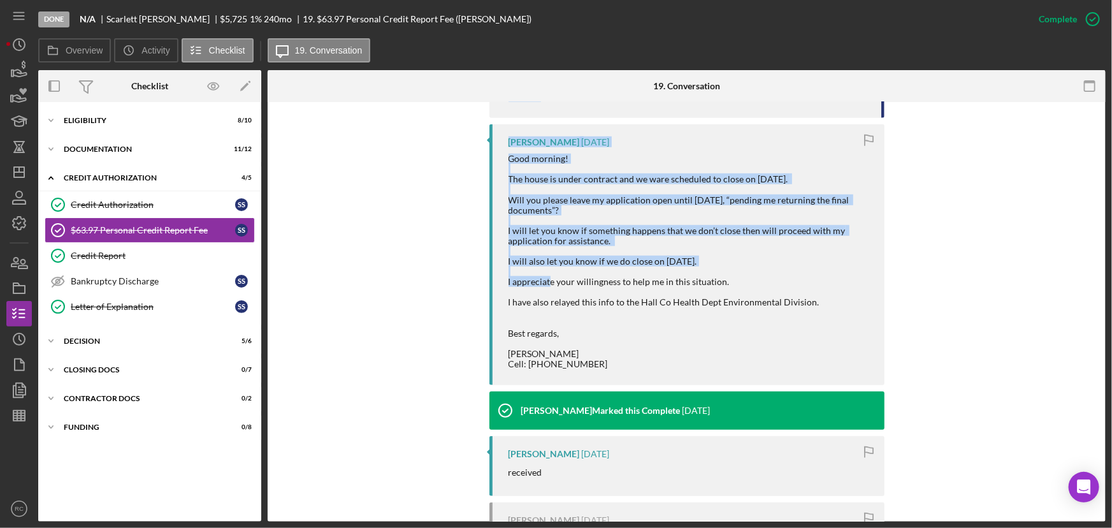
scroll to position [463, 0]
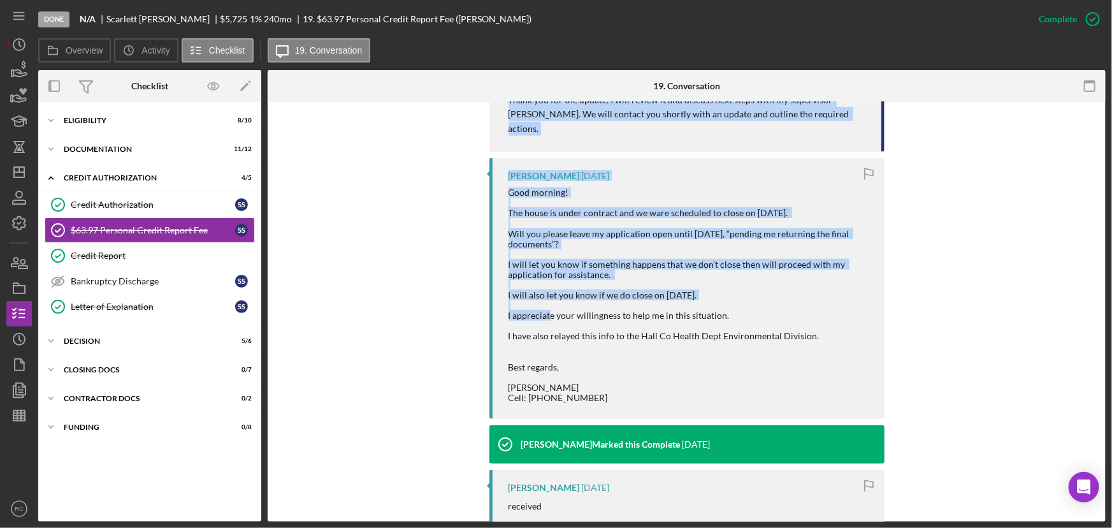
drag, startPoint x: 507, startPoint y: 249, endPoint x: 800, endPoint y: 381, distance: 321.5
click at [800, 381] on div "You 38 seconds from now Thank you for the update. I will review it and discuss …" at bounding box center [686, 491] width 395 height 855
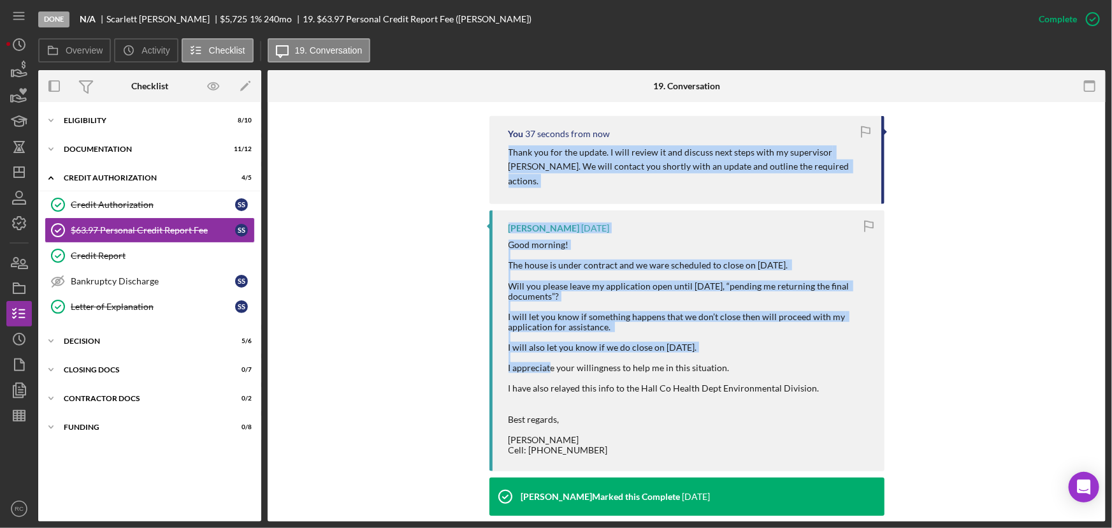
scroll to position [386, 0]
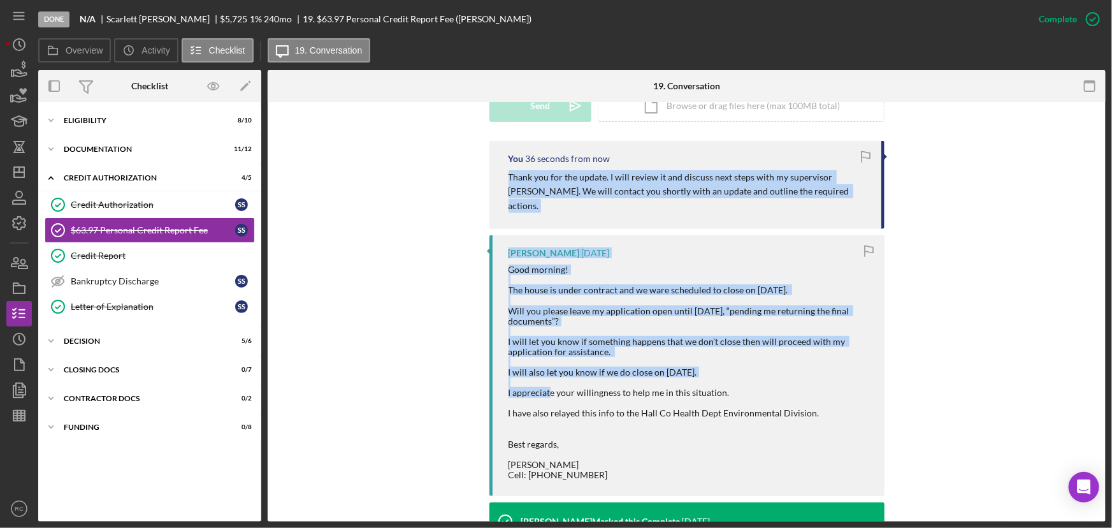
copy div "Thank you for the update. I will review it and discuss next steps with my super…"
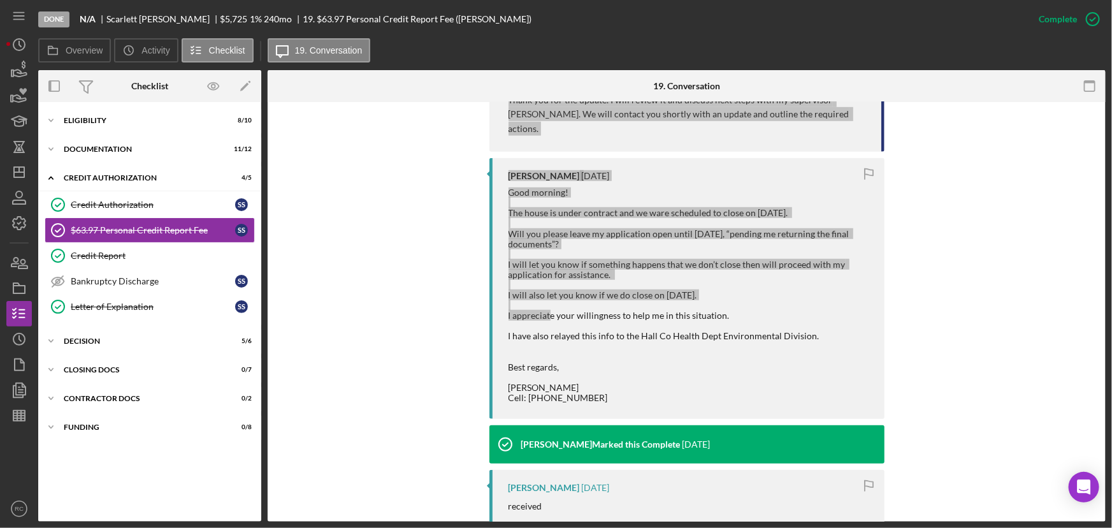
scroll to position [540, 0]
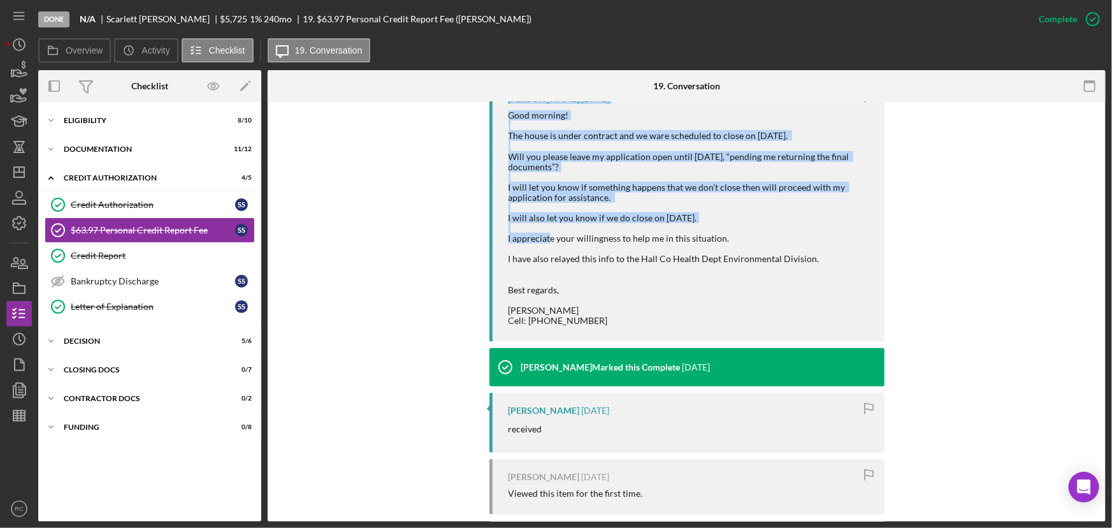
drag, startPoint x: 442, startPoint y: 303, endPoint x: 358, endPoint y: 261, distance: 93.5
click at [442, 303] on div "You 1 minute ago Thank you for the update. I will review it and discuss next st…" at bounding box center [687, 414] width 800 height 855
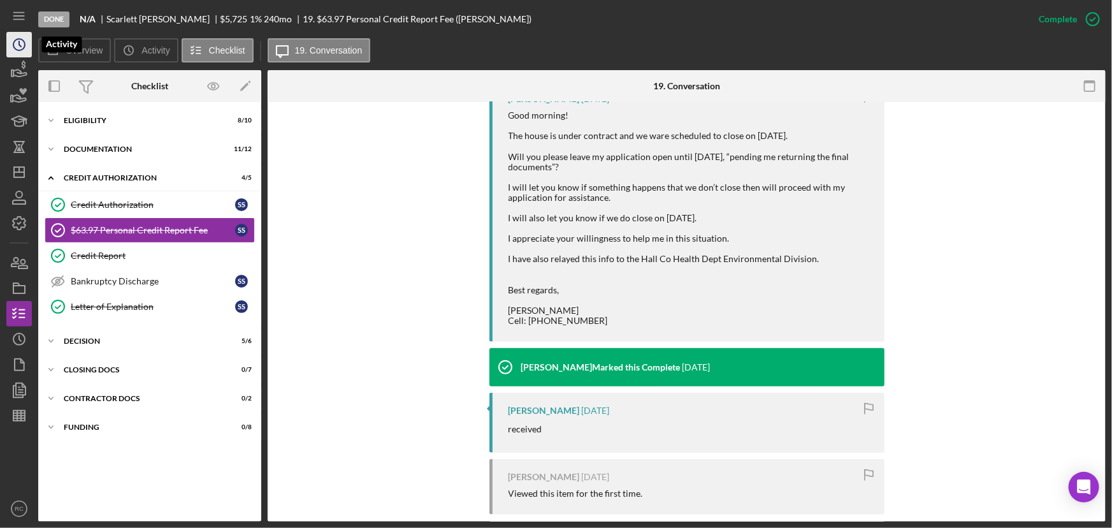
click at [22, 45] on icon "Icon/History" at bounding box center [19, 45] width 32 height 32
